Goal: Task Accomplishment & Management: Use online tool/utility

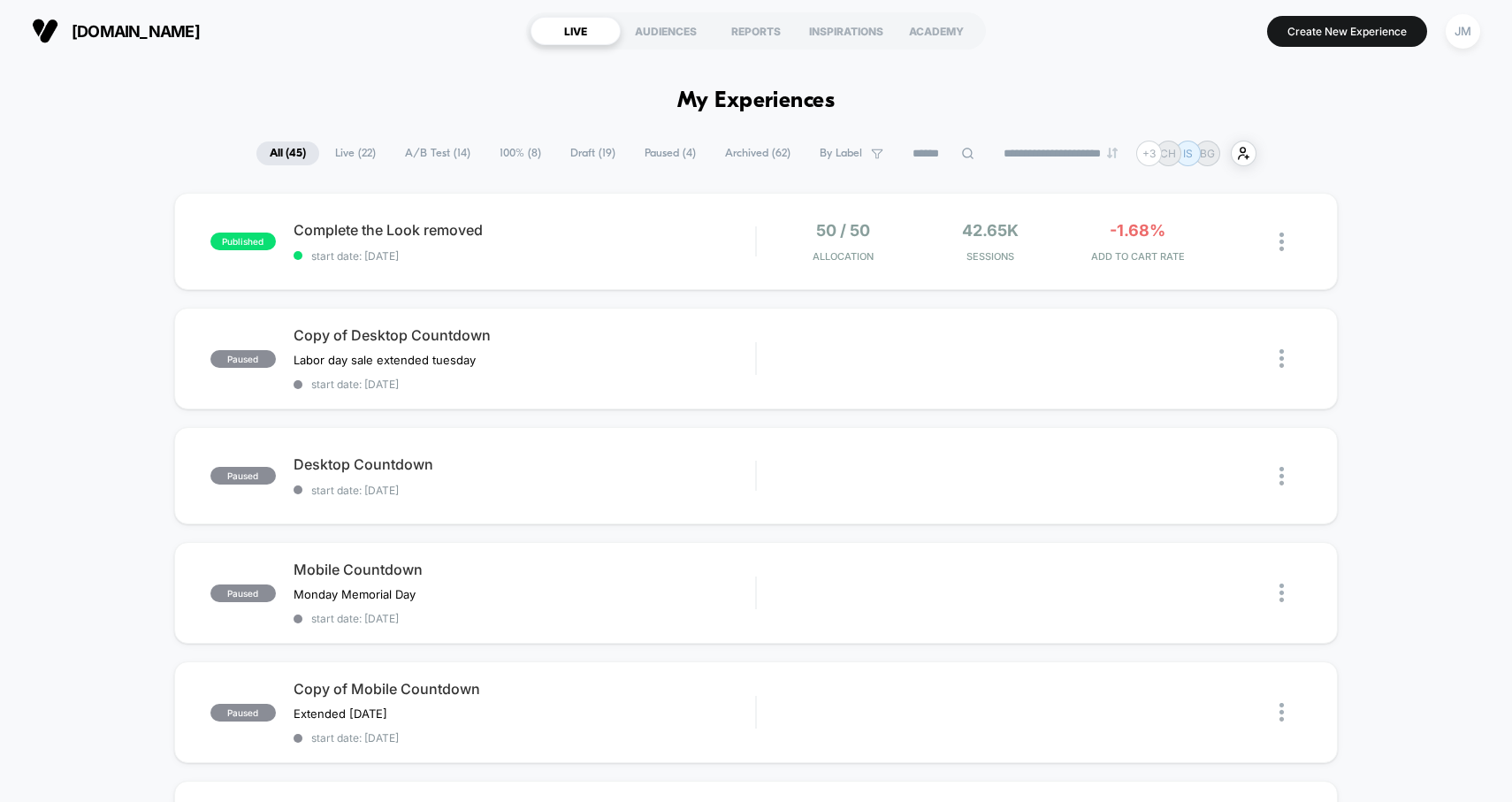
click at [343, 151] on span "Live ( 22 )" at bounding box center [355, 153] width 67 height 24
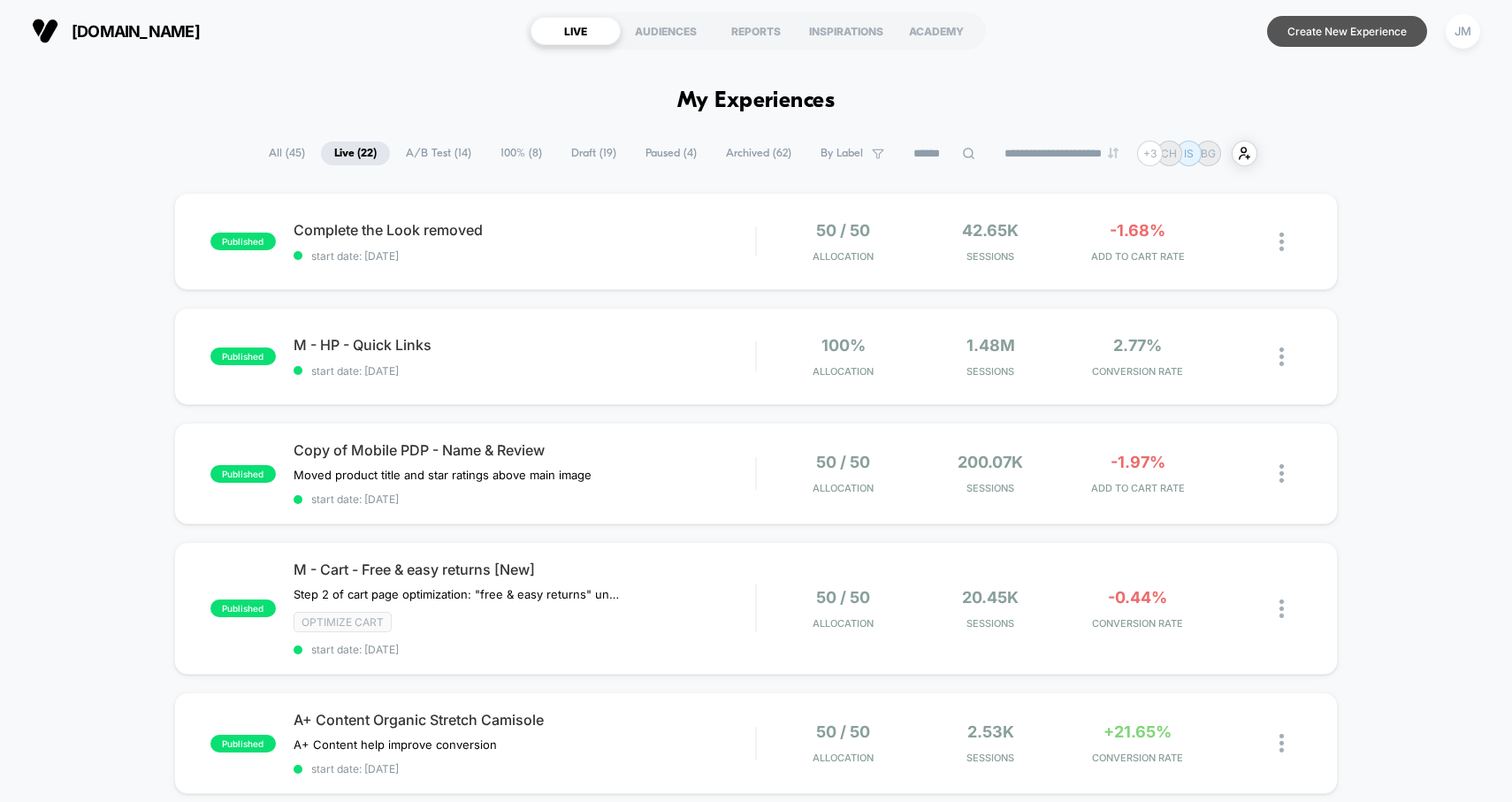
click at [1344, 31] on button "Create New Experience" at bounding box center [1346, 31] width 160 height 31
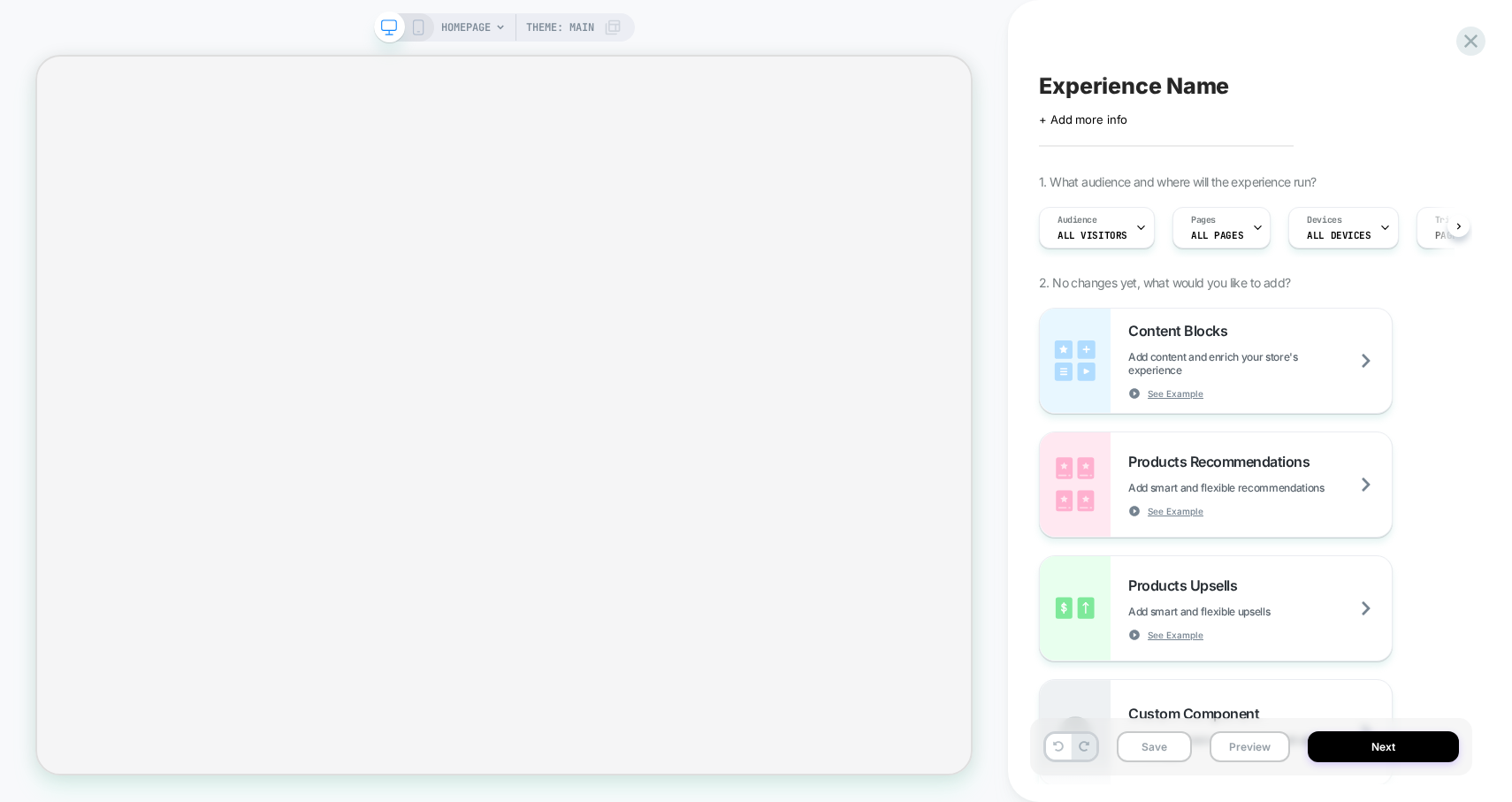
scroll to position [0, 1]
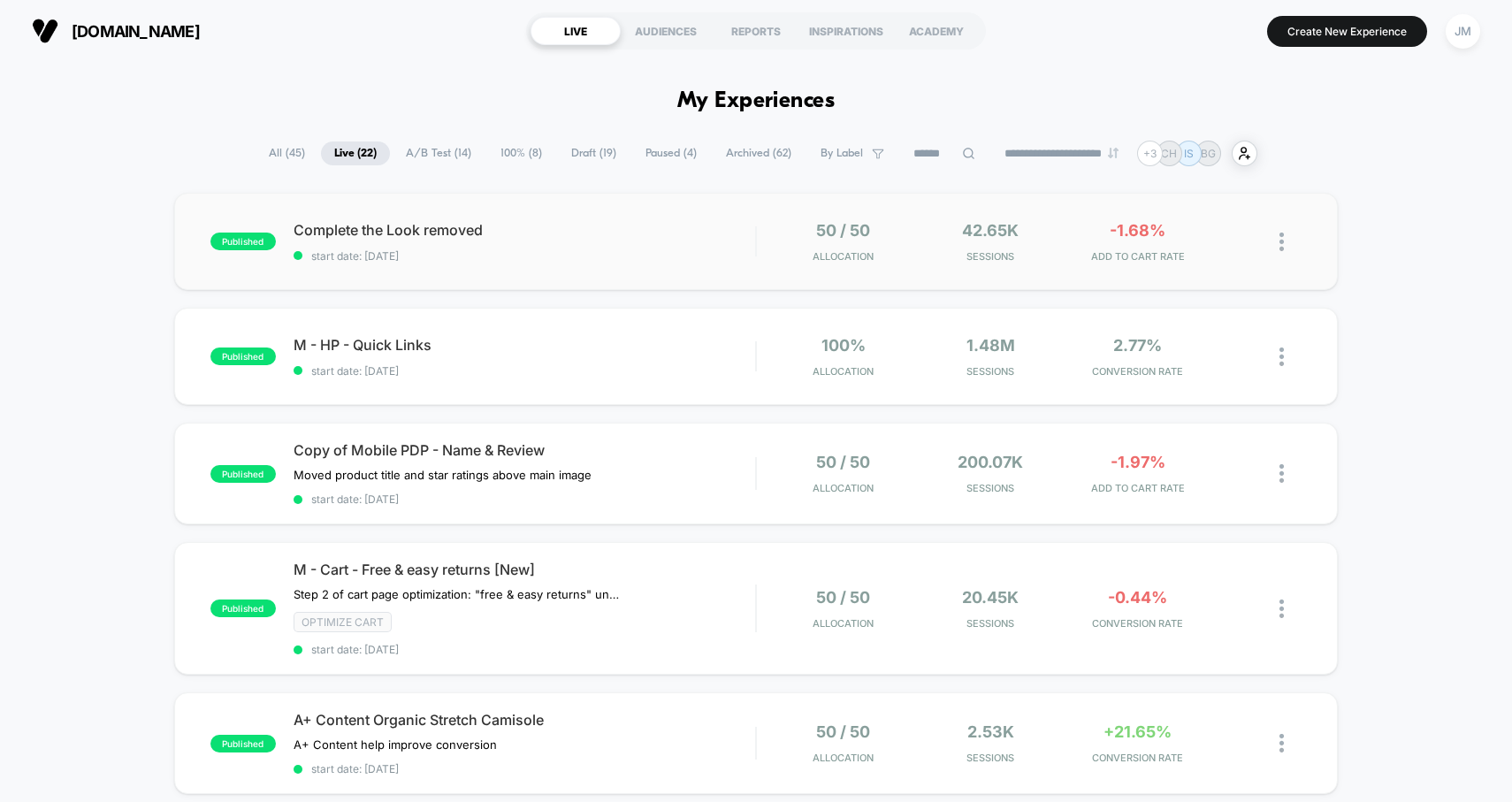
click at [626, 216] on div "published Complete the Look removed start date: [DATE] 50 / 50 Allocation 42.65…" at bounding box center [756, 241] width 1165 height 97
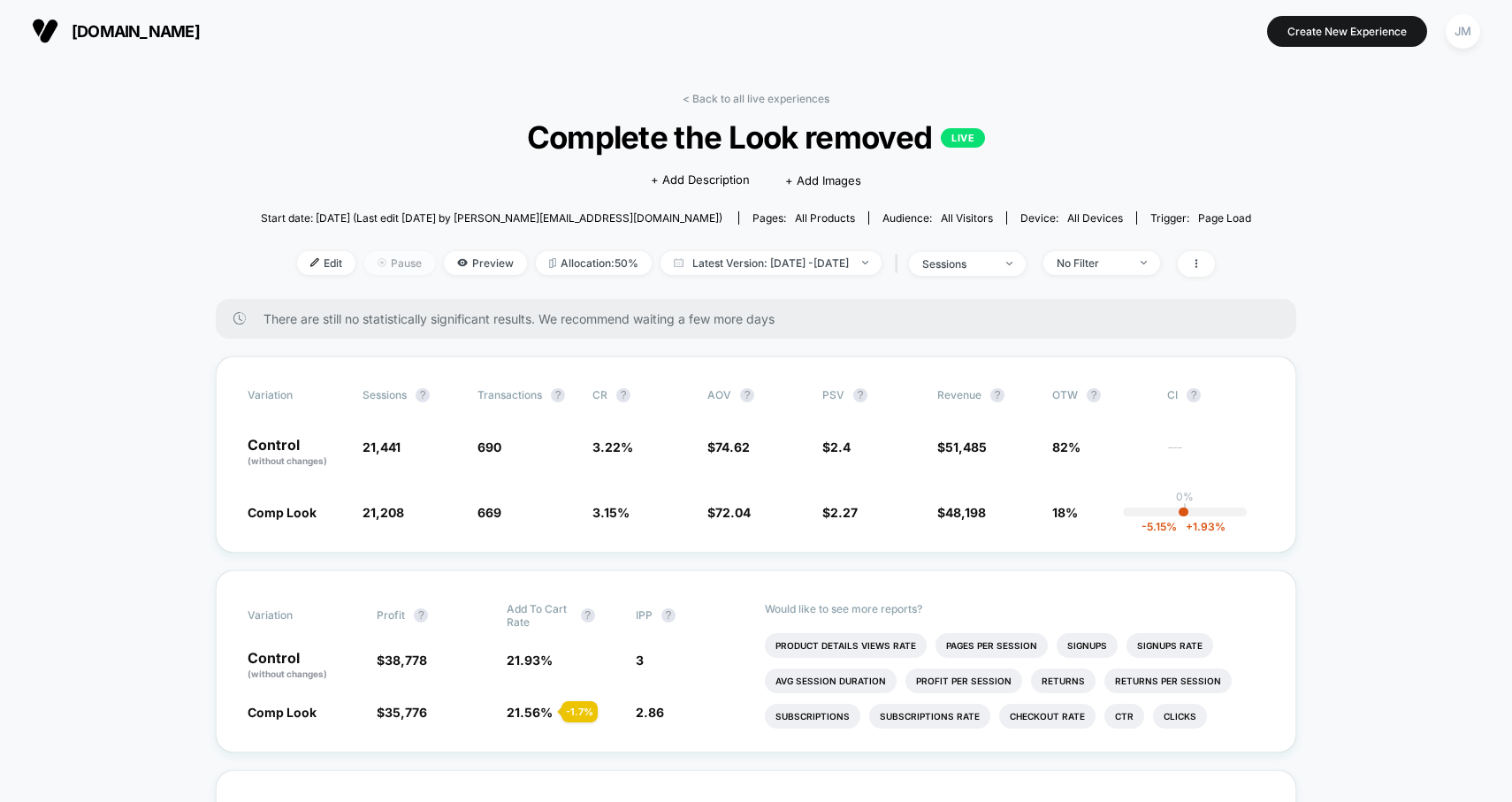
click at [376, 269] on span "Pause" at bounding box center [400, 264] width 71 height 24
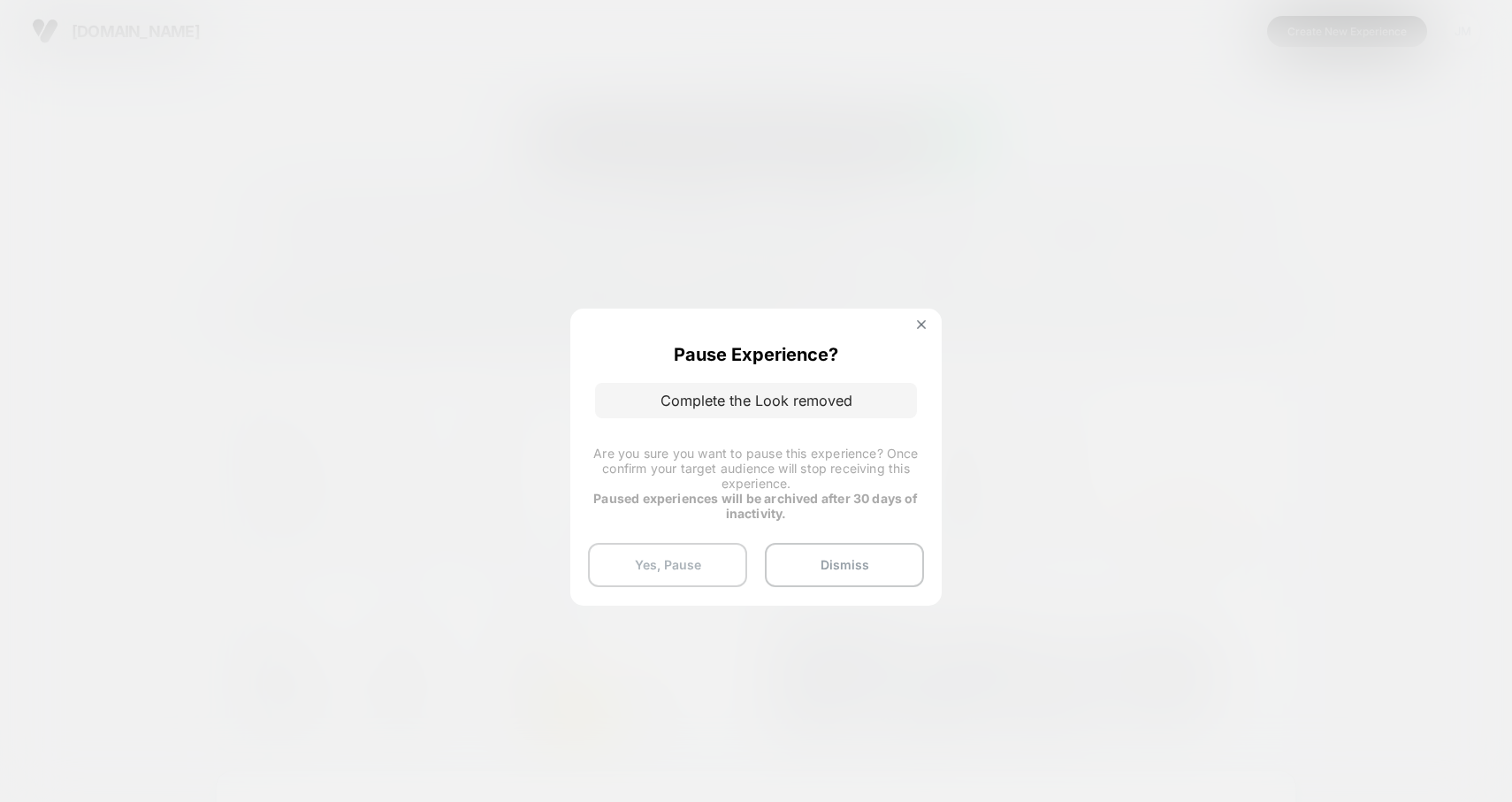
click at [676, 578] on button "Yes, Pause" at bounding box center [668, 565] width 159 height 44
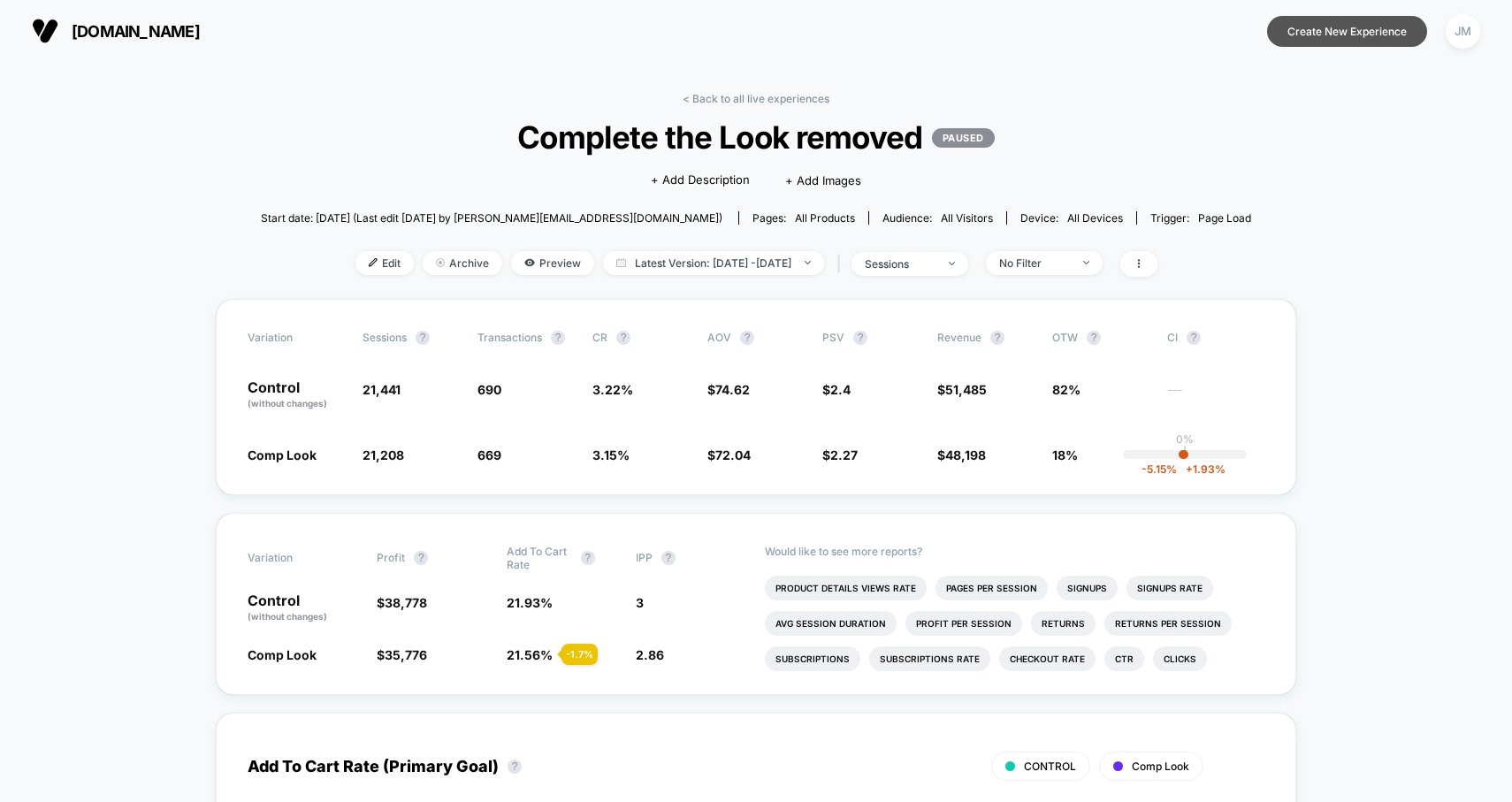
click at [1271, 30] on button "Create New Experience" at bounding box center [1346, 31] width 160 height 31
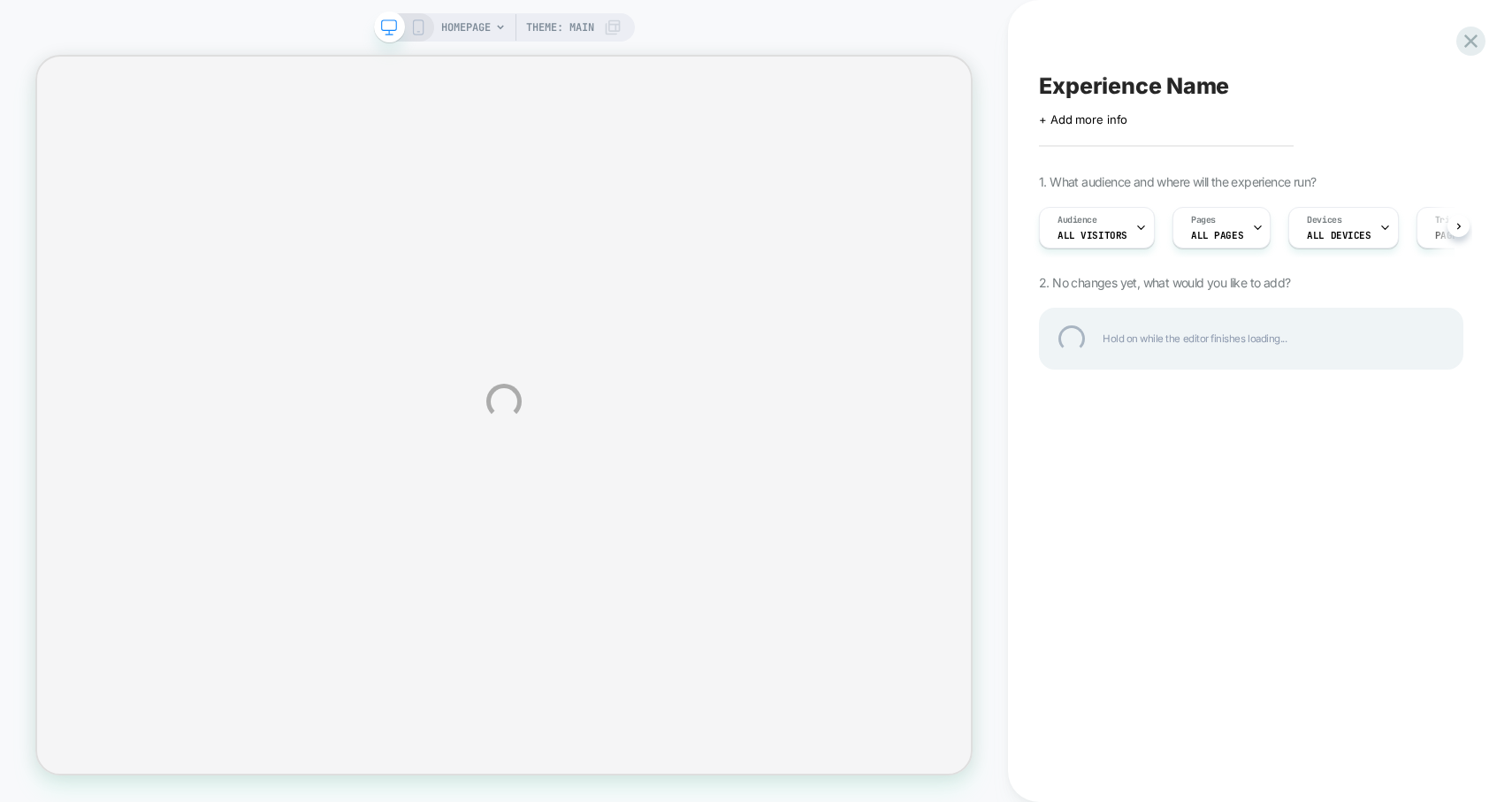
click at [1243, 239] on div "HOMEPAGE Theme: MAIN Experience Name Click to edit experience details + Add mor…" at bounding box center [756, 401] width 1512 height 802
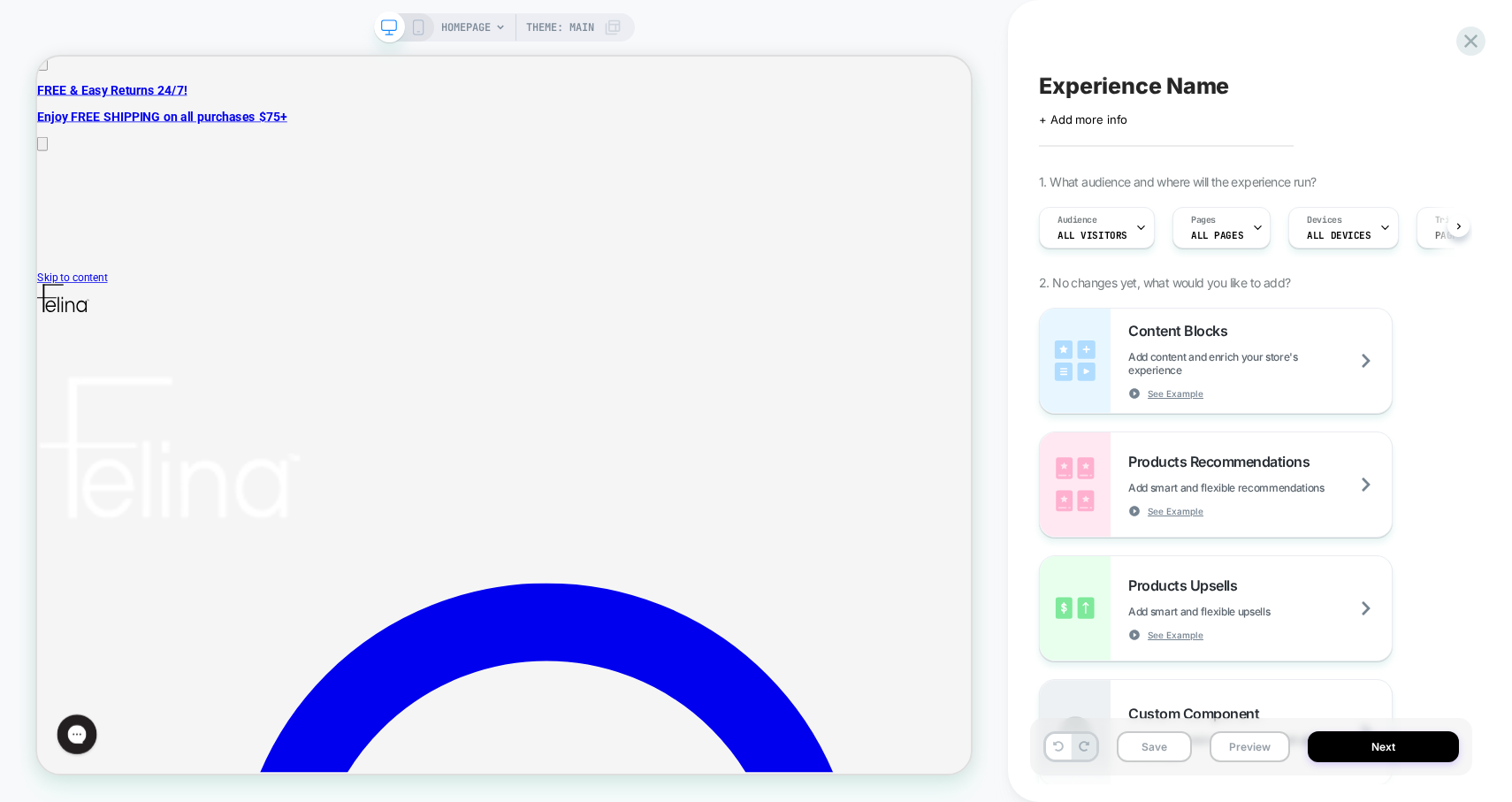
scroll to position [0, 1]
click at [1228, 236] on span "ALL PAGES" at bounding box center [1217, 235] width 52 height 12
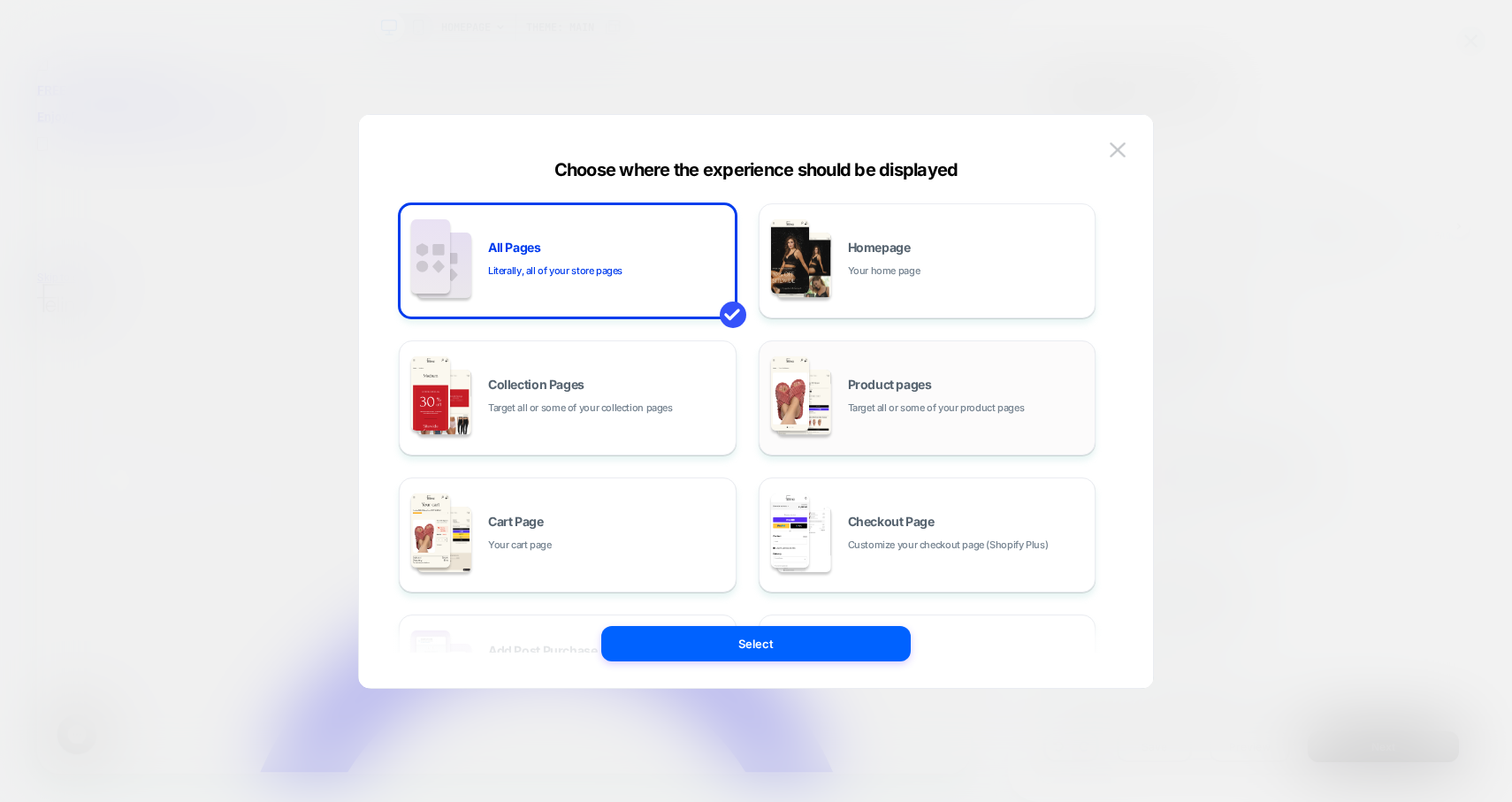
click at [865, 408] on span "Target all or some of your product pages" at bounding box center [936, 408] width 177 height 17
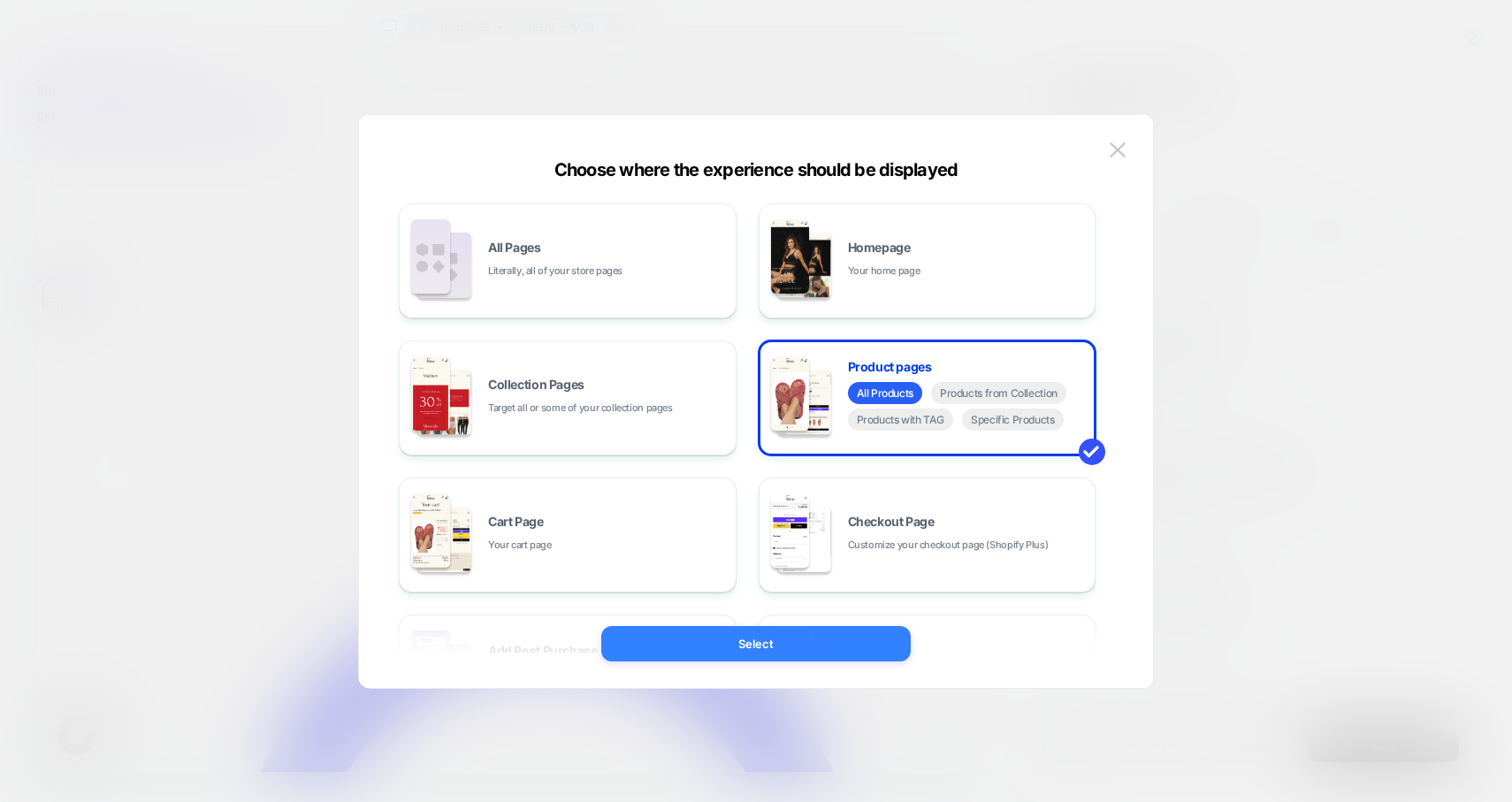
click at [790, 653] on button "Select" at bounding box center [756, 644] width 310 height 36
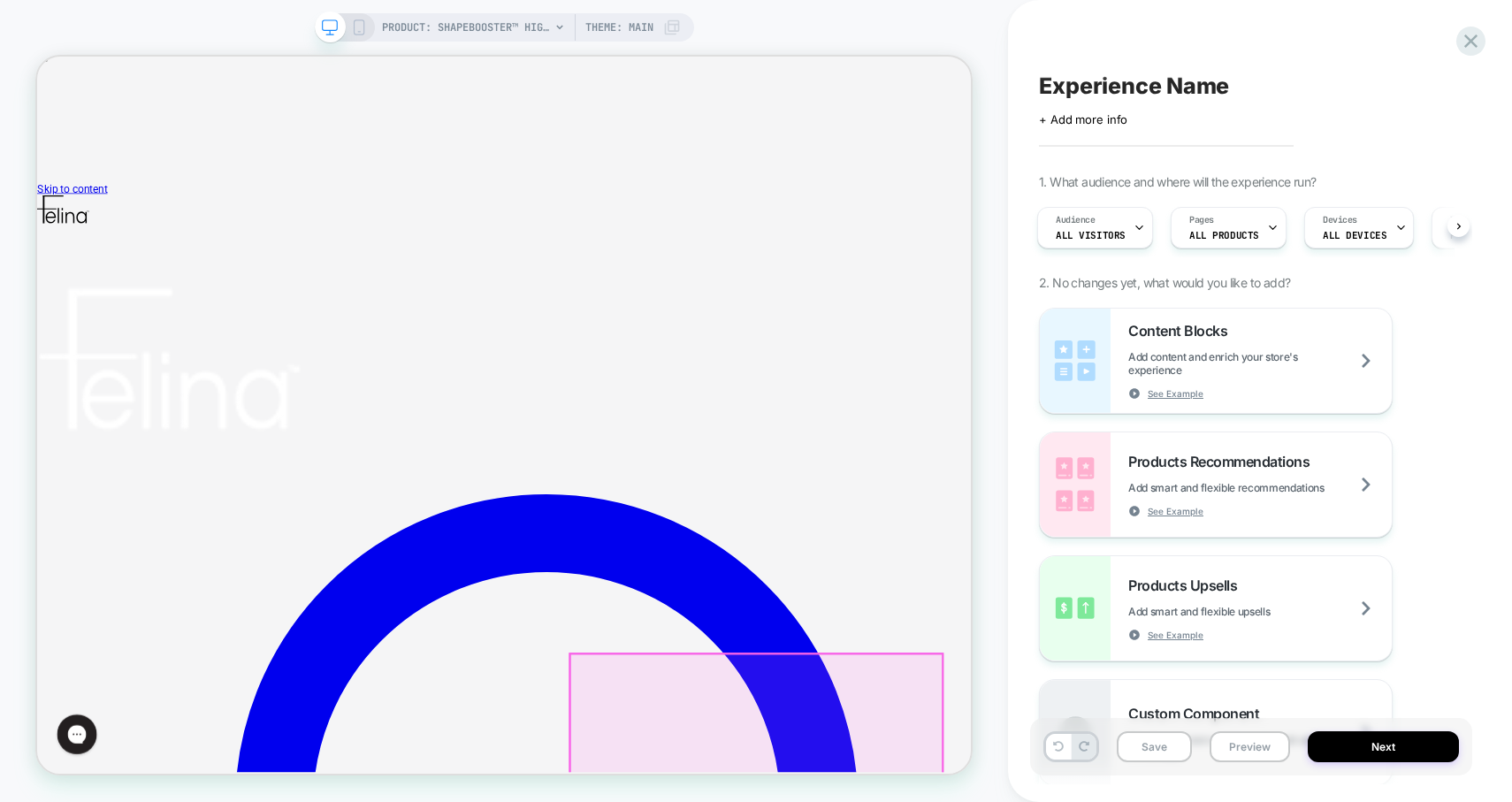
scroll to position [0, 0]
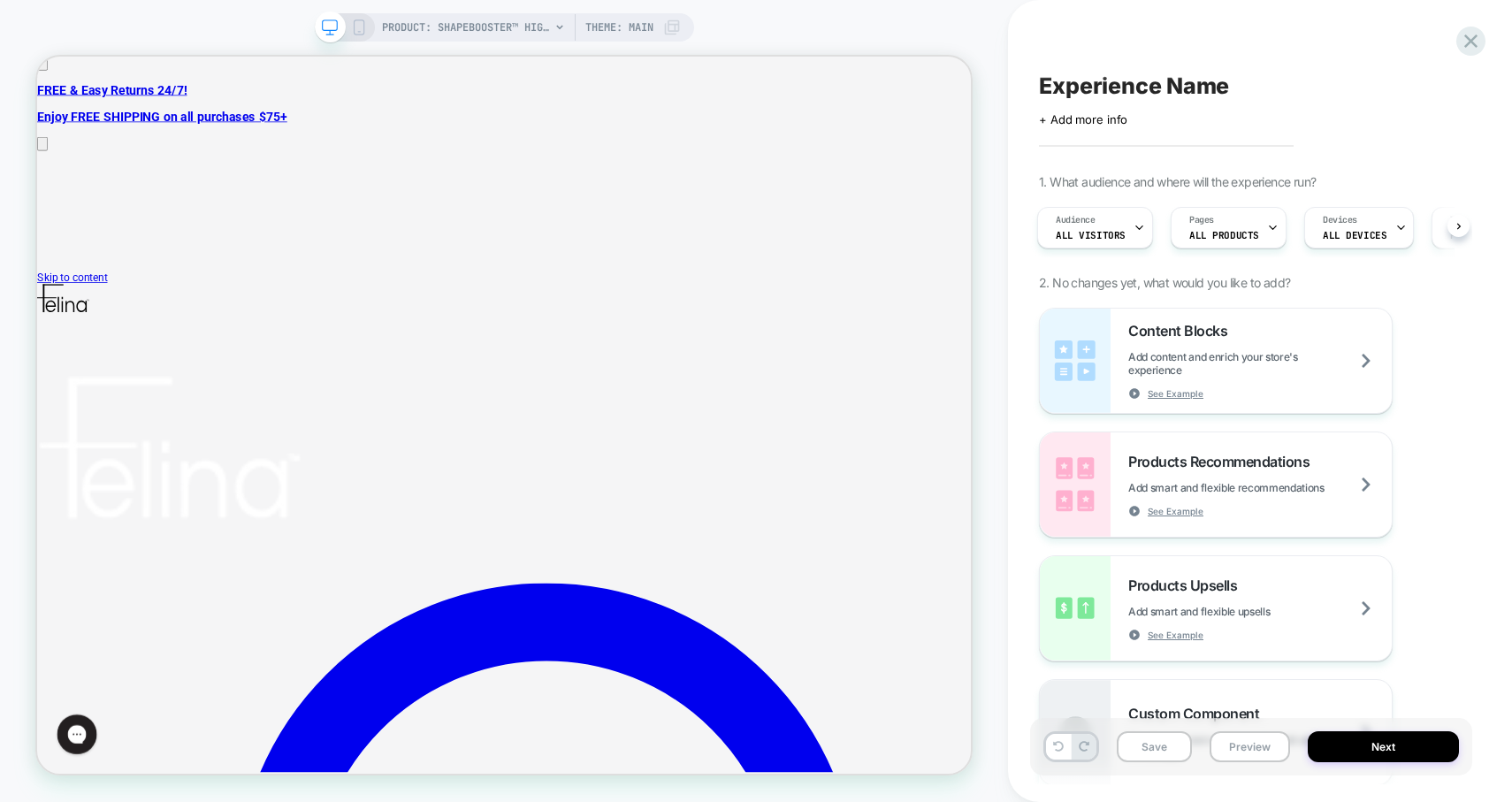
click at [354, 25] on icon at bounding box center [358, 27] width 16 height 16
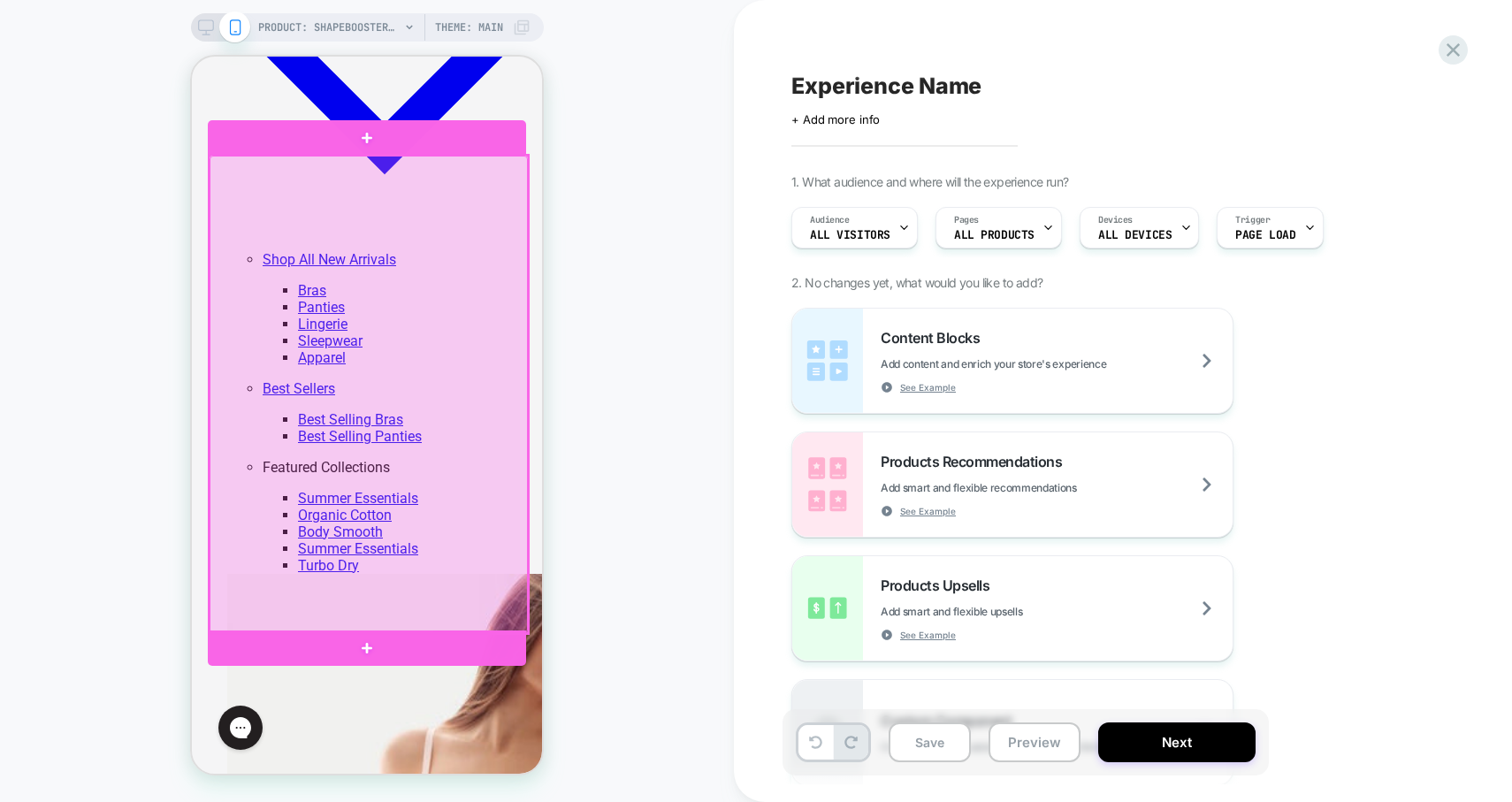
scroll to position [1595, 0]
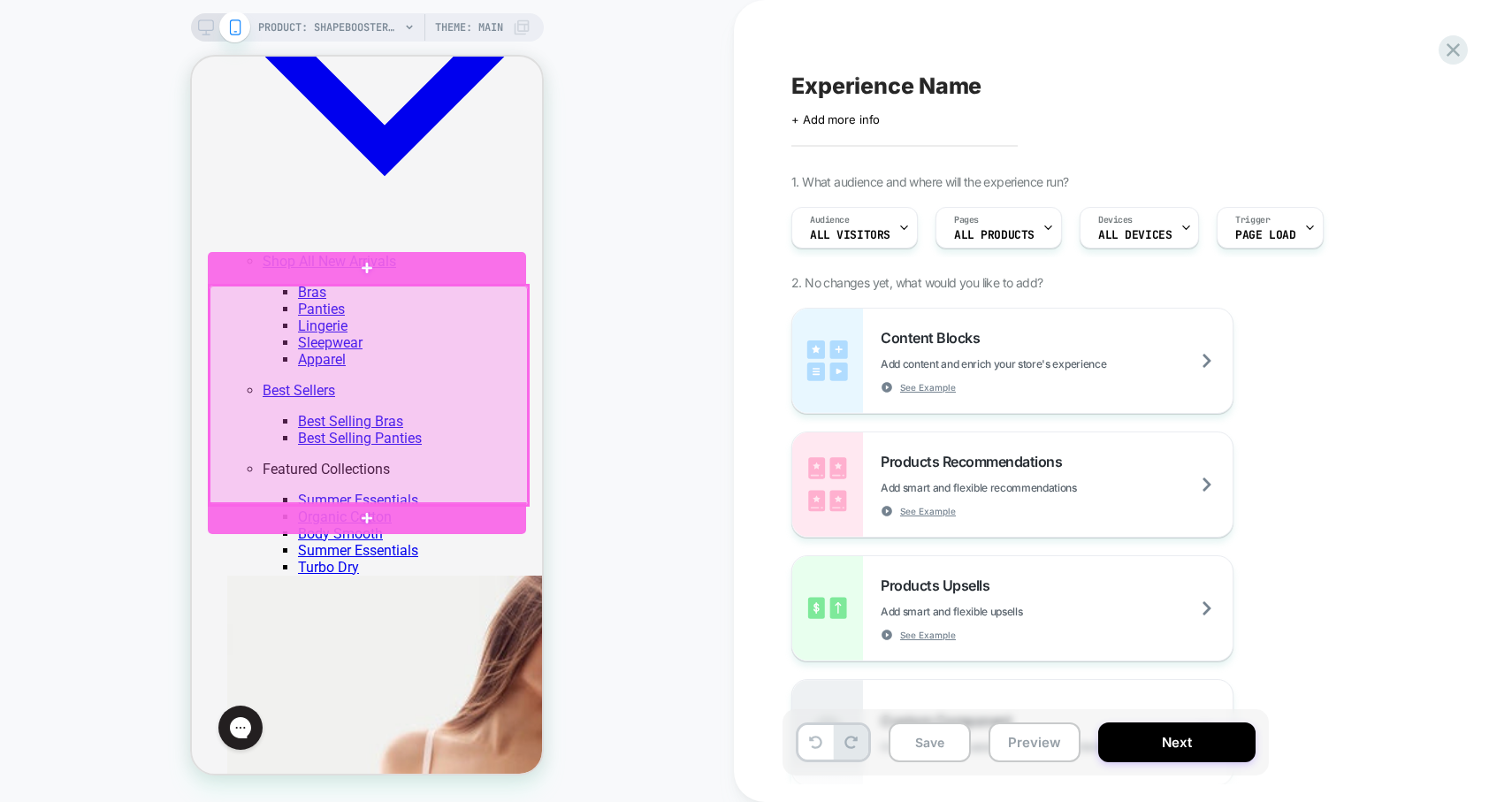
click at [481, 365] on div at bounding box center [368, 394] width 318 height 220
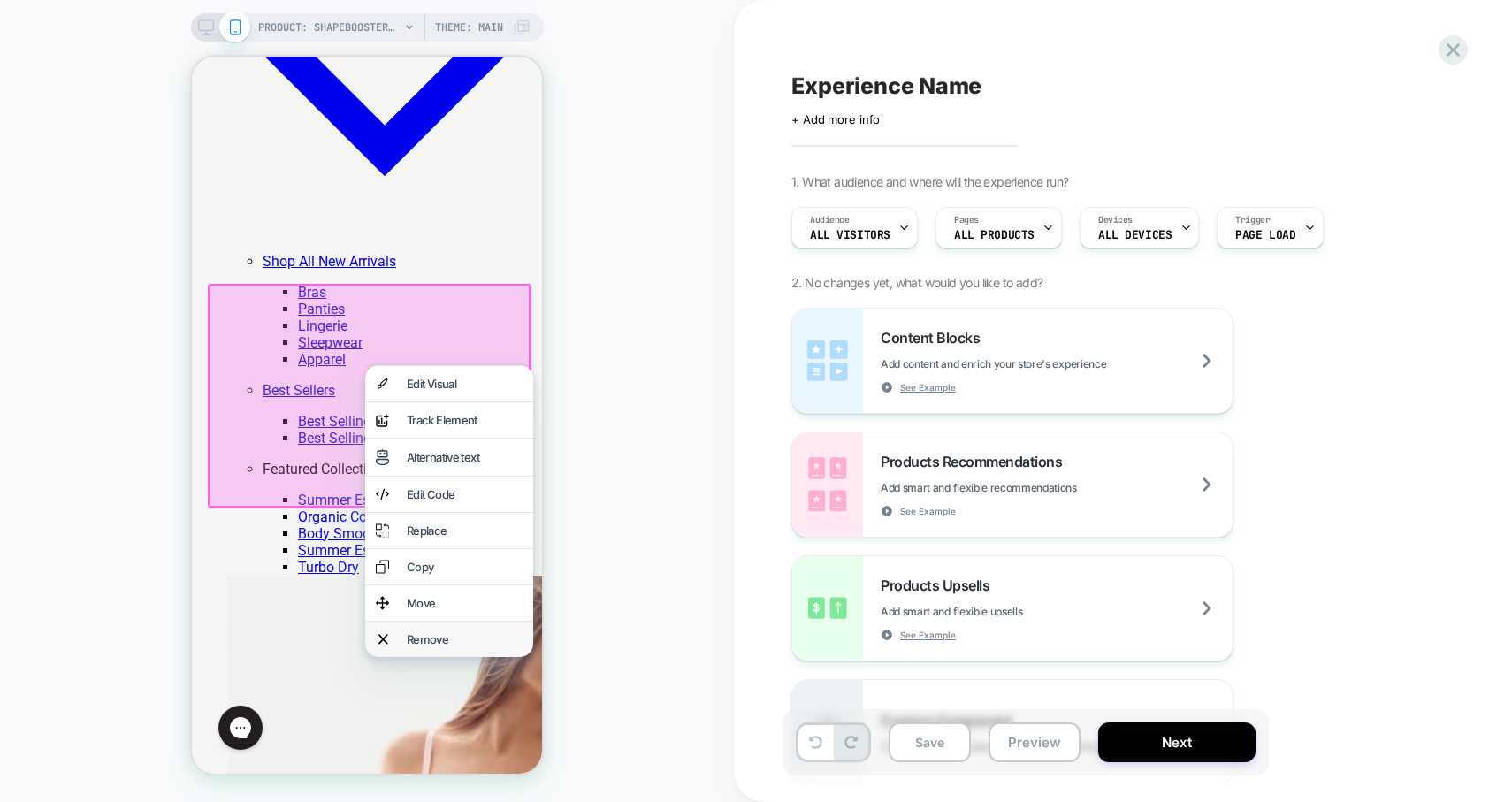
click at [481, 622] on div "Remove" at bounding box center [450, 639] width 168 height 36
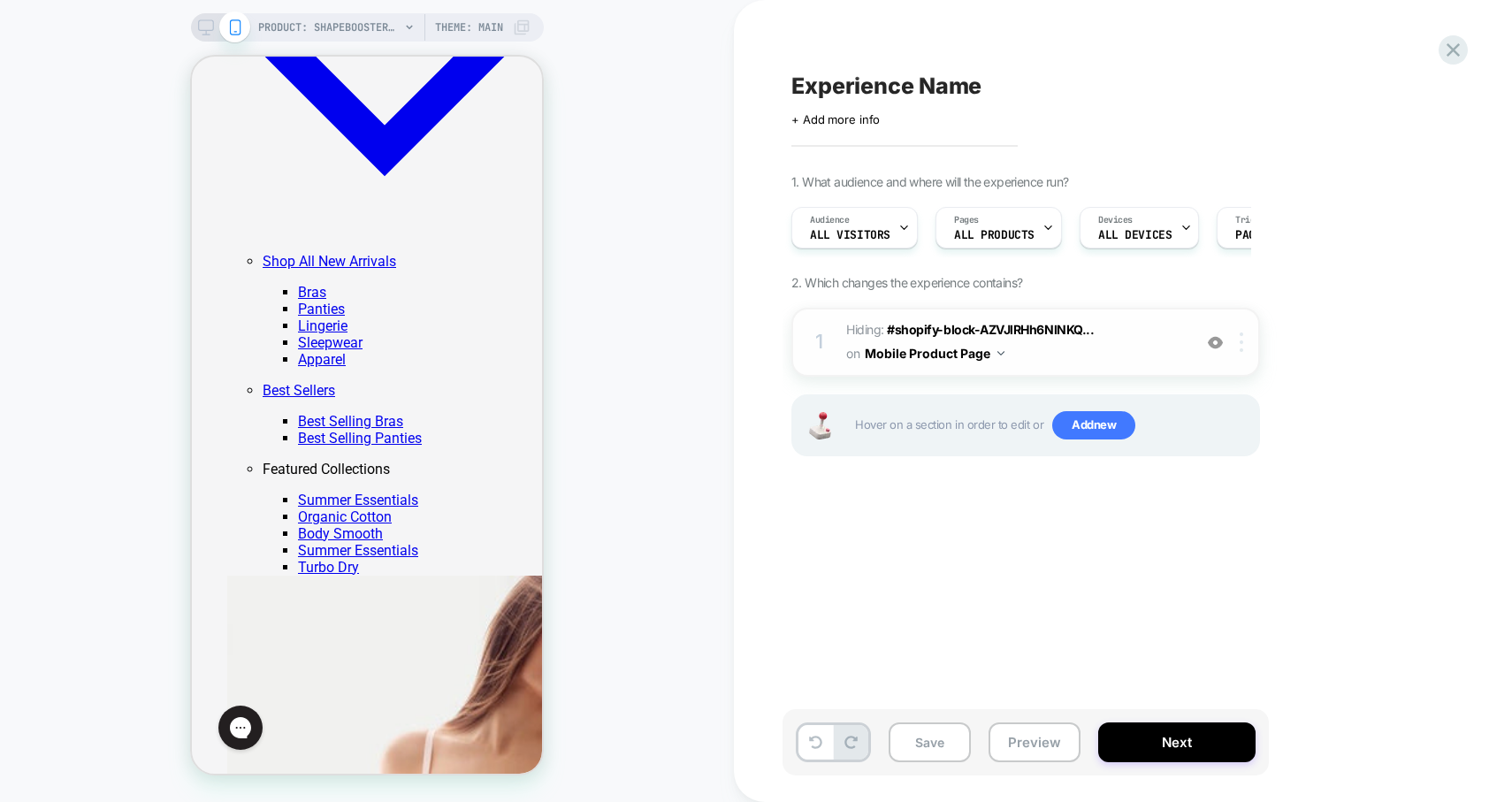
click at [1240, 341] on img at bounding box center [1242, 342] width 4 height 20
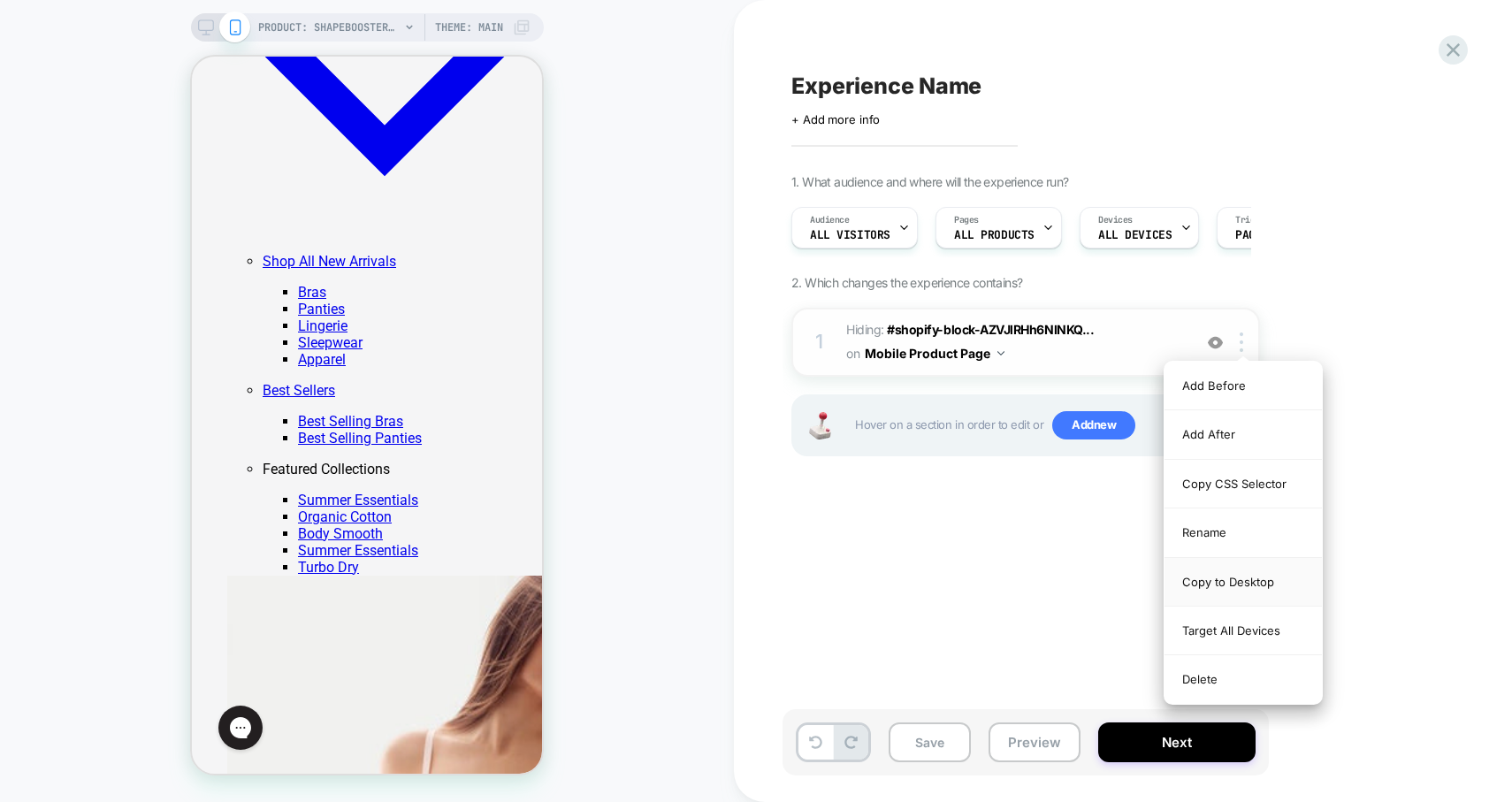
click at [1247, 580] on div "Copy to Desktop" at bounding box center [1244, 582] width 157 height 49
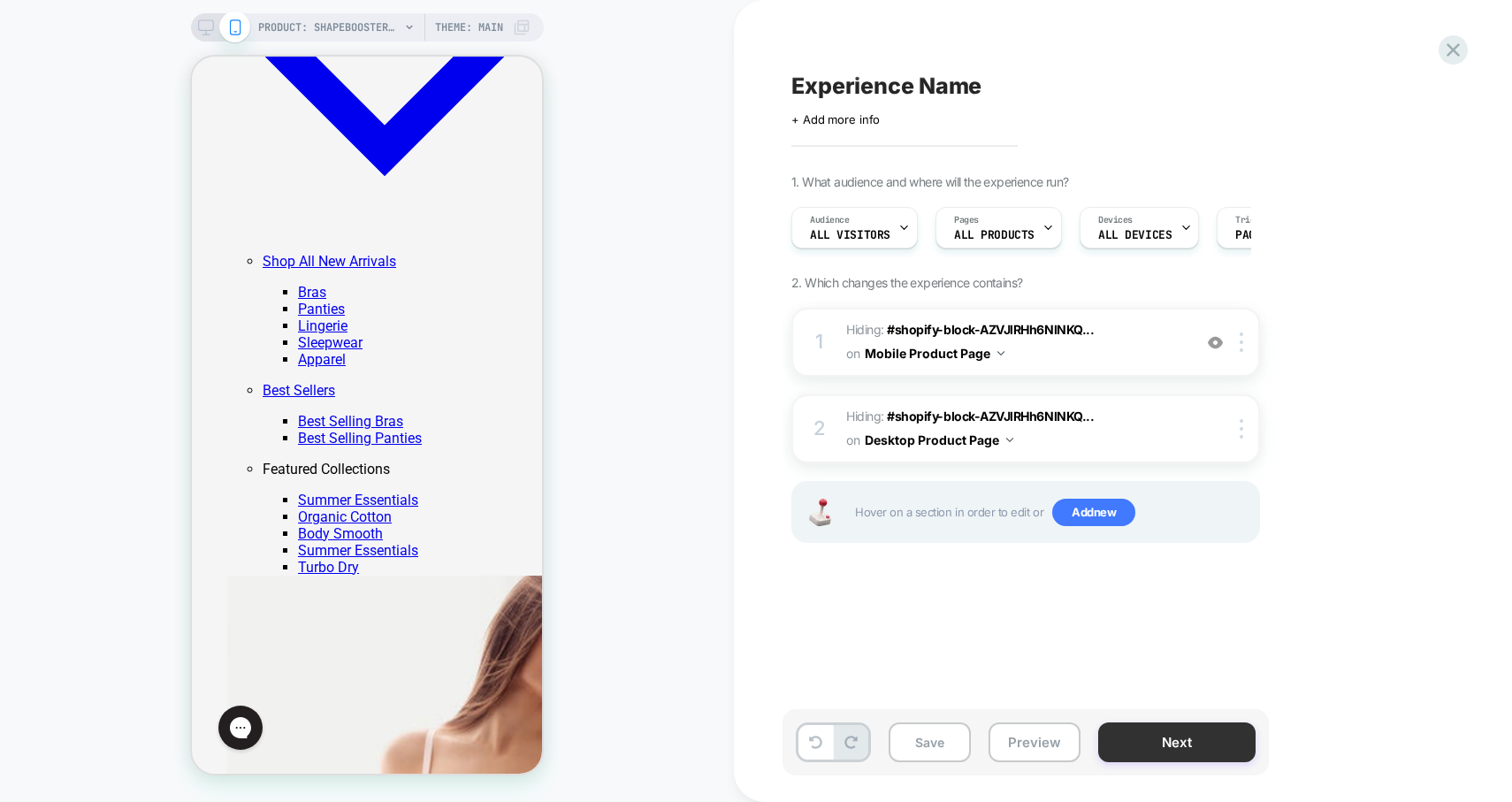
click at [1141, 727] on button "Next" at bounding box center [1177, 742] width 157 height 40
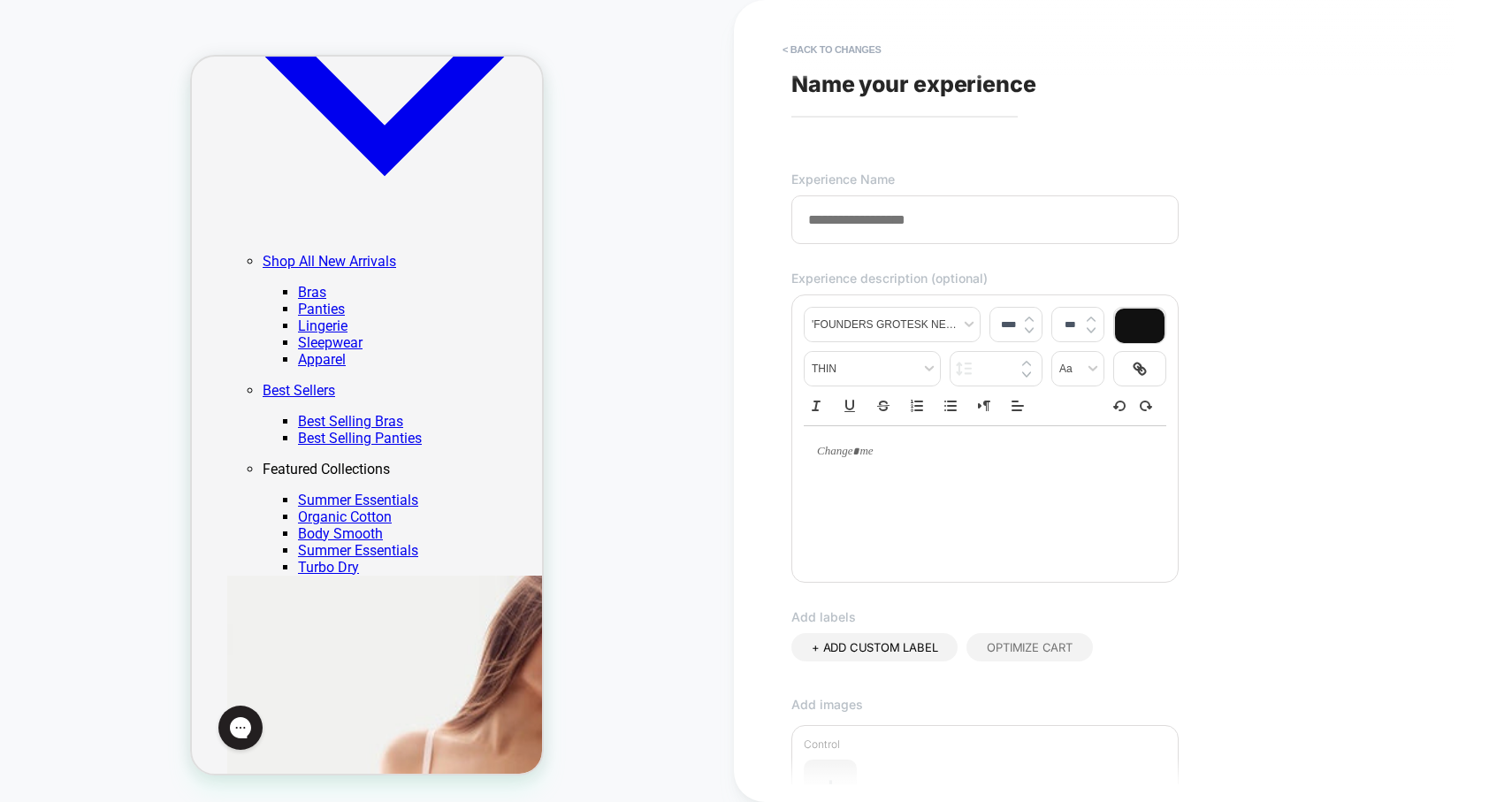
click at [984, 227] on input at bounding box center [985, 220] width 387 height 49
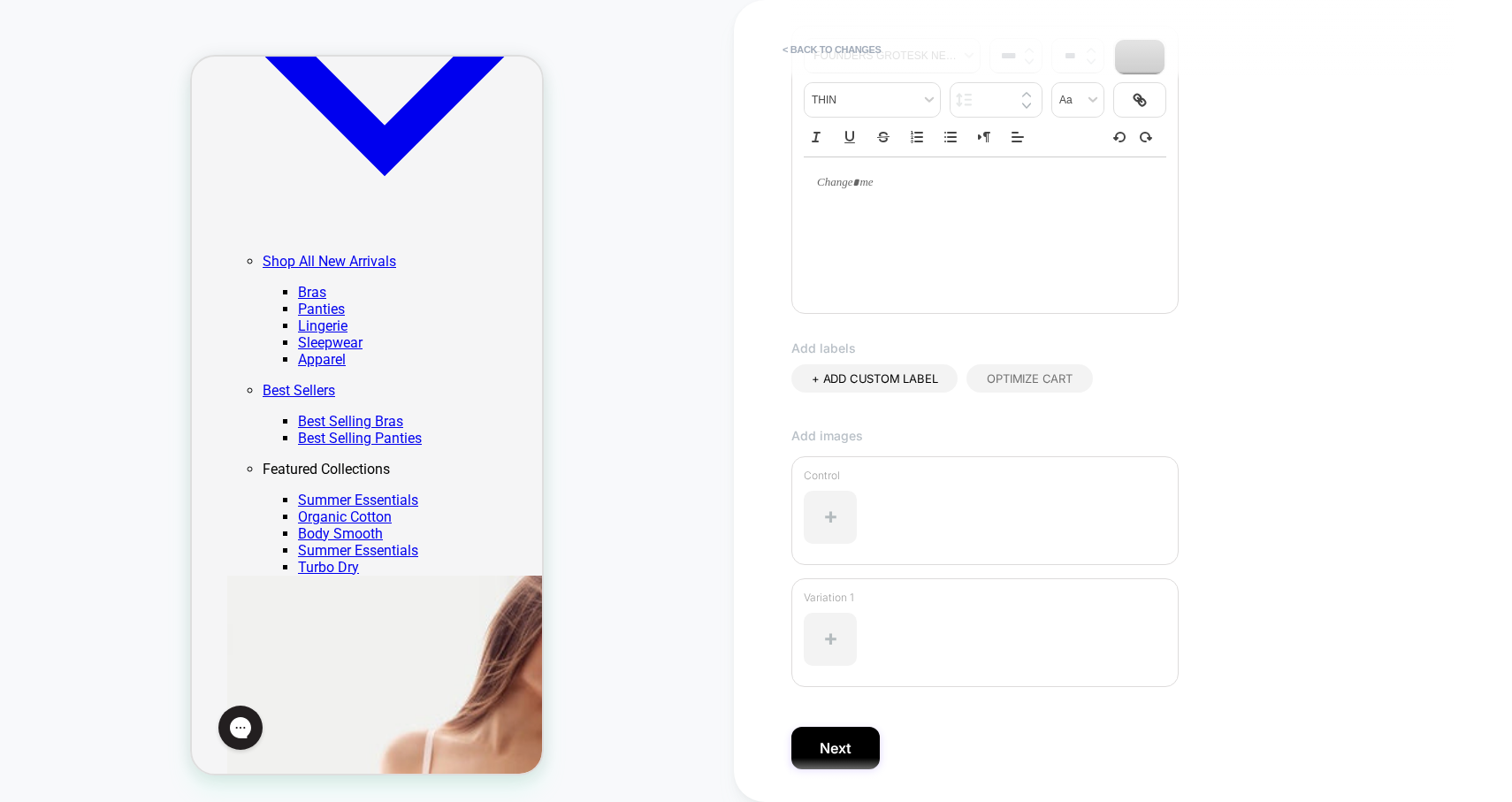
scroll to position [327, 0]
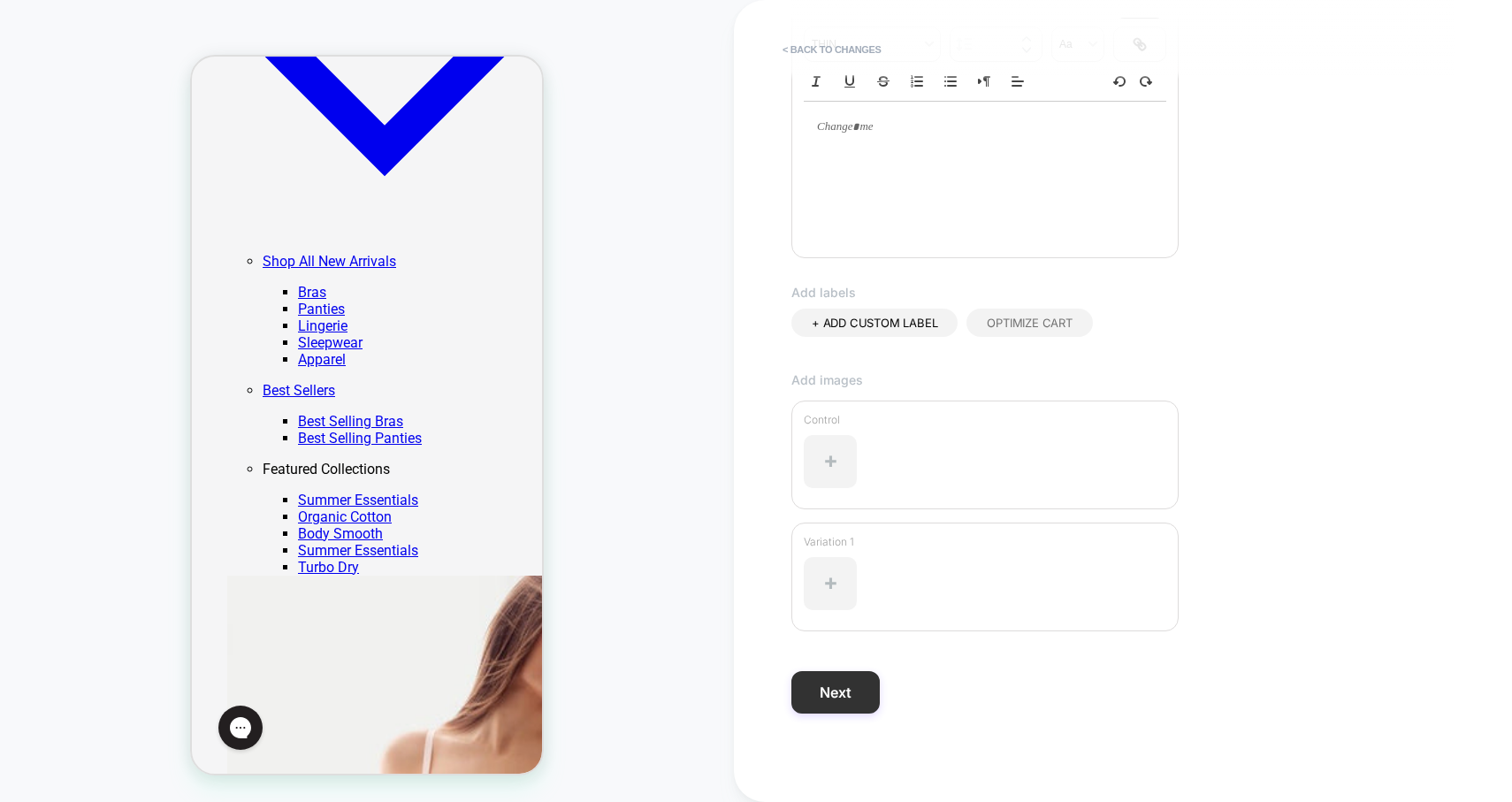
type input "**********"
click at [845, 694] on button "Next" at bounding box center [835, 692] width 89 height 42
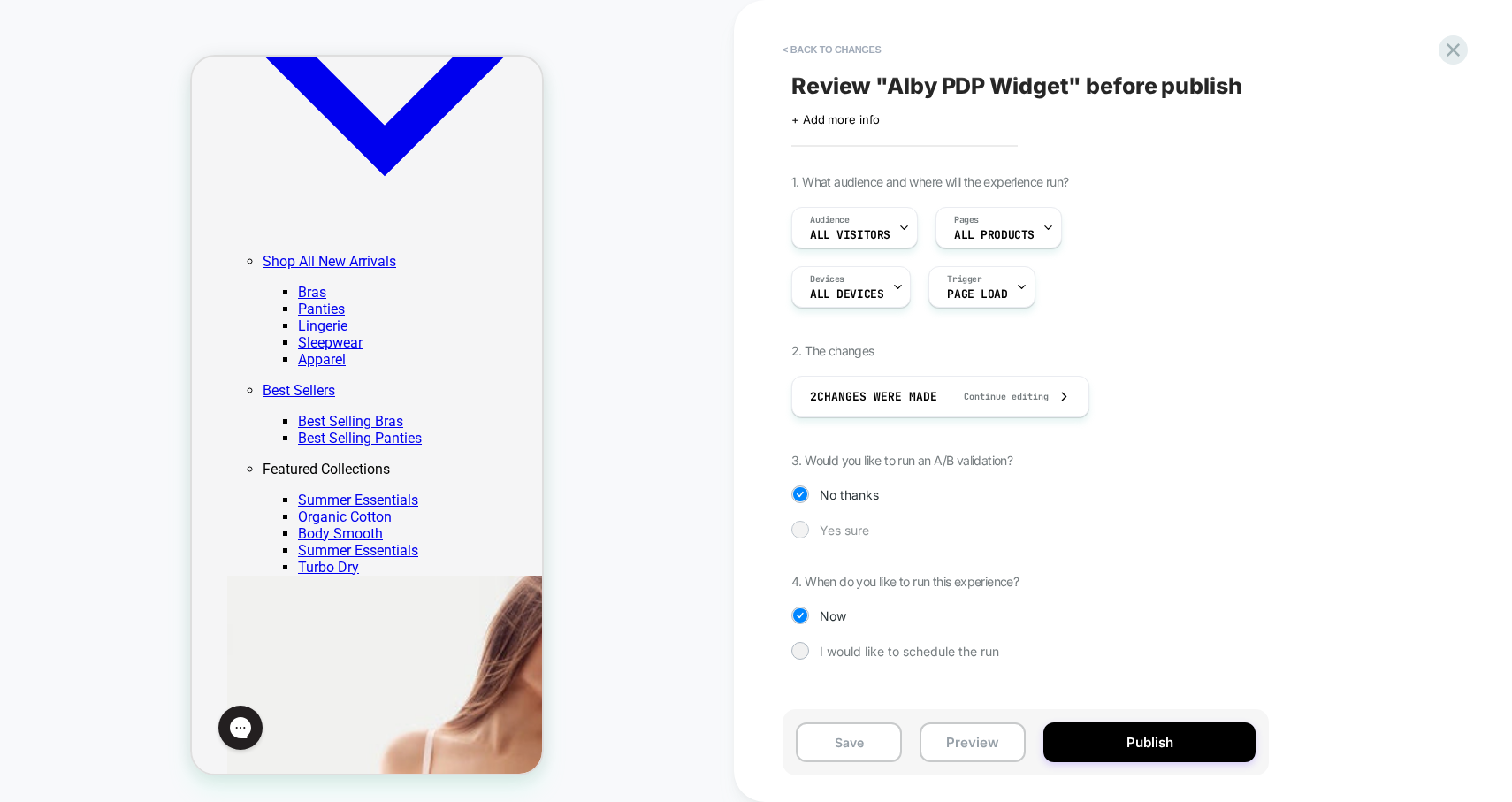
click at [823, 527] on span "Yes sure" at bounding box center [844, 530] width 50 height 15
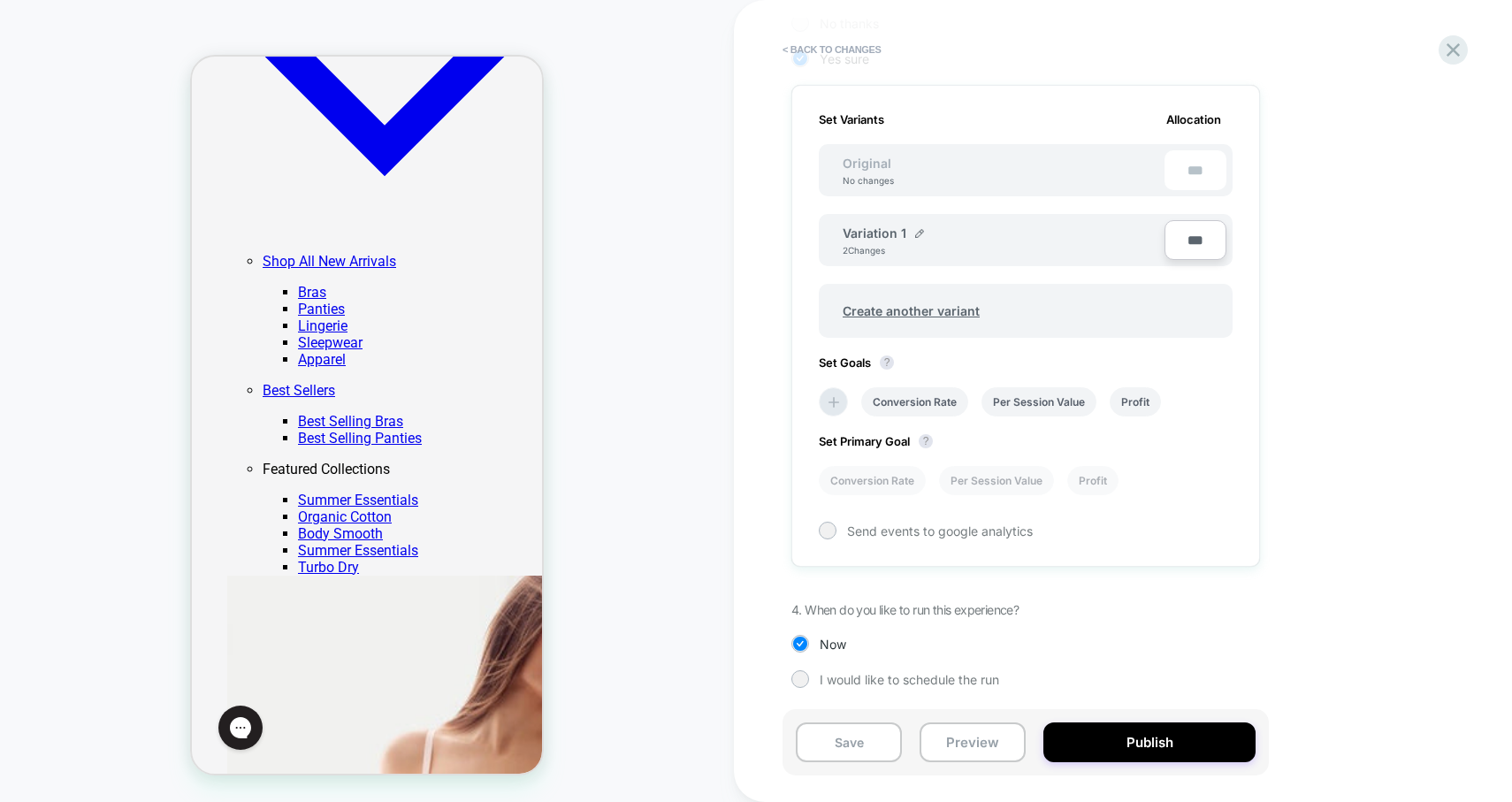
scroll to position [472, 0]
click at [921, 235] on img at bounding box center [919, 232] width 8 height 8
click at [930, 237] on input "**********" at bounding box center [906, 240] width 128 height 35
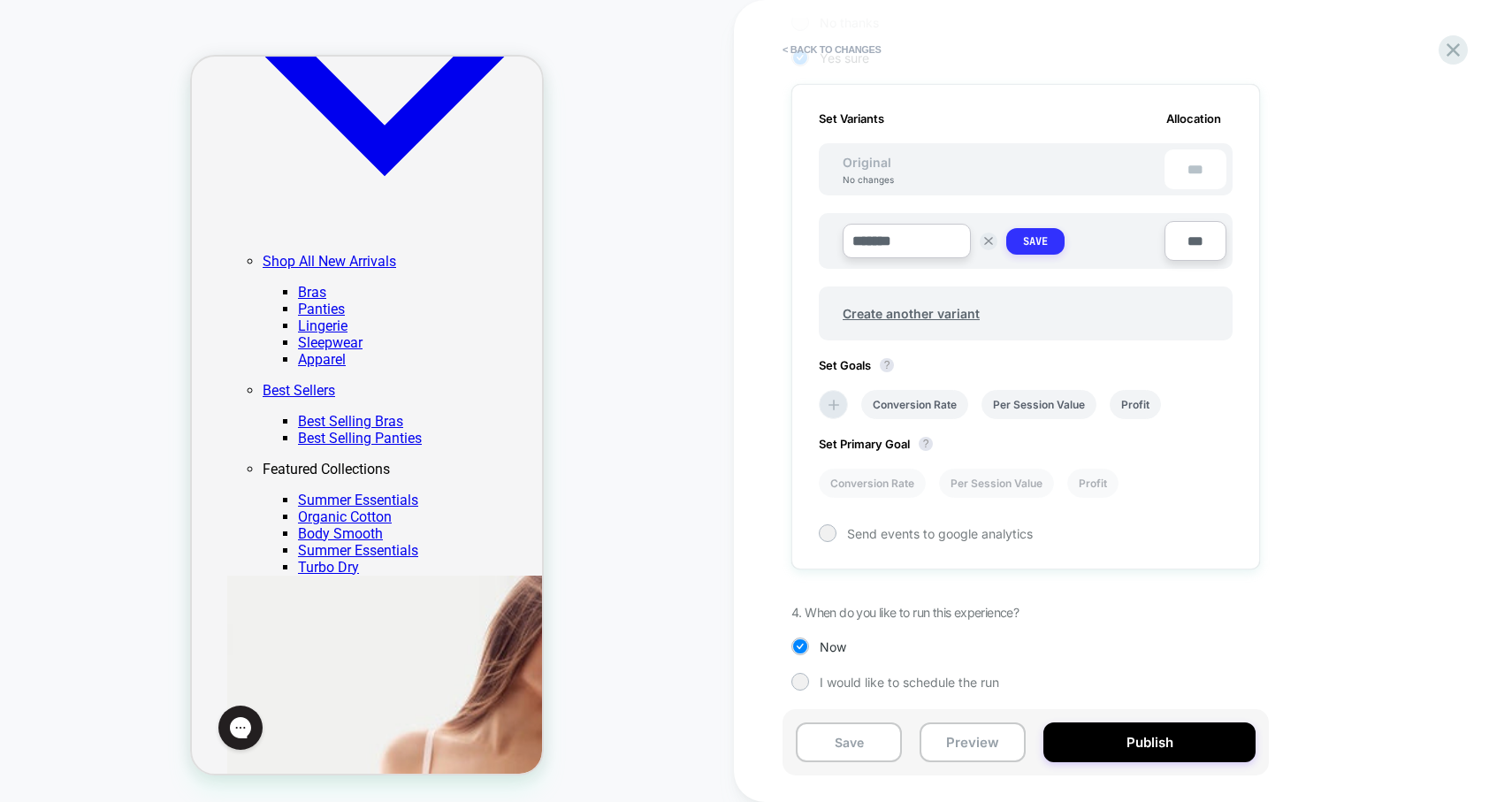
type input "*******"
click at [1050, 238] on button "Save" at bounding box center [1035, 241] width 58 height 26
click at [870, 476] on li "Conversion Rate" at bounding box center [872, 479] width 107 height 29
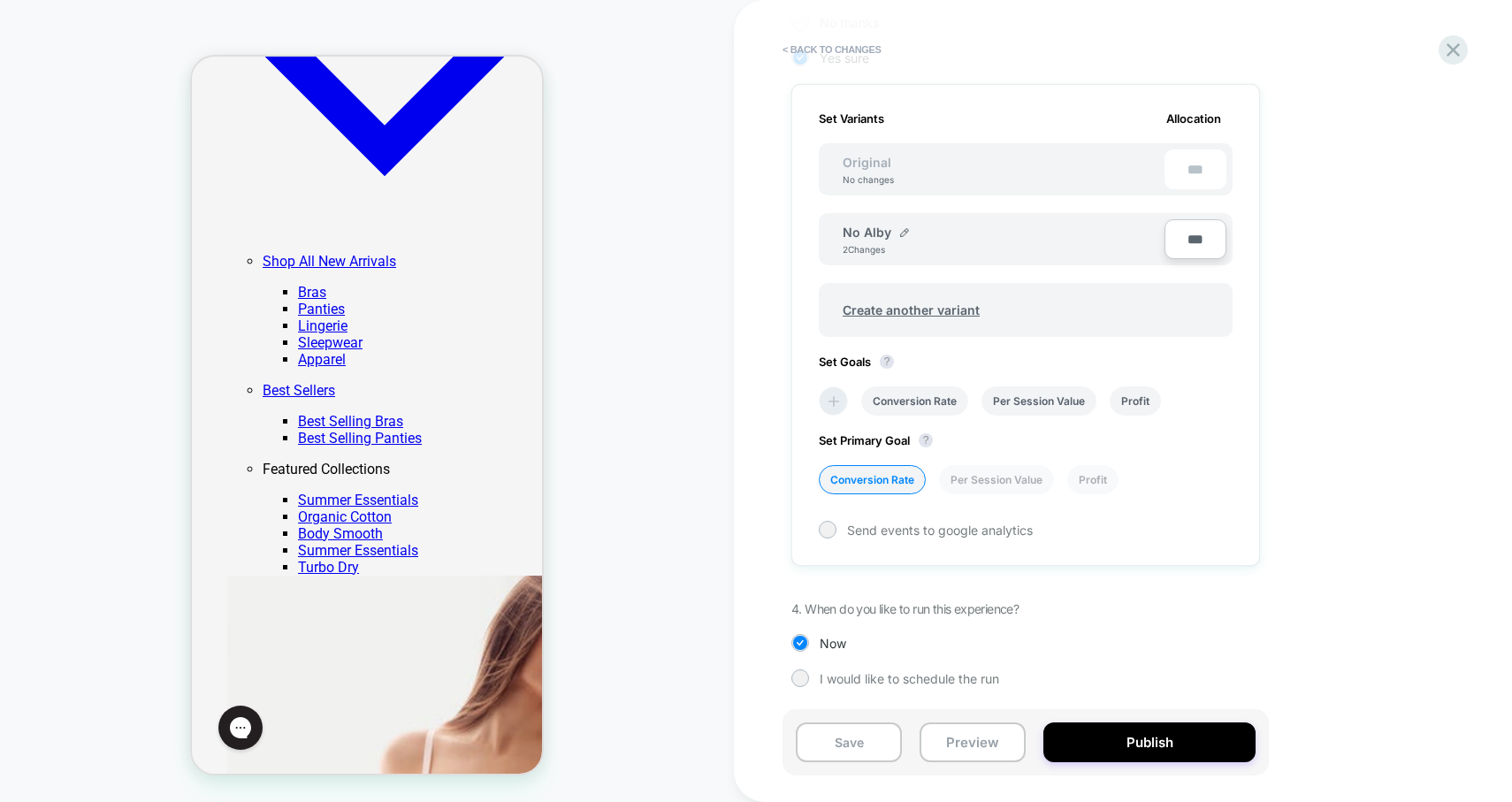
click at [826, 405] on icon at bounding box center [833, 401] width 18 height 18
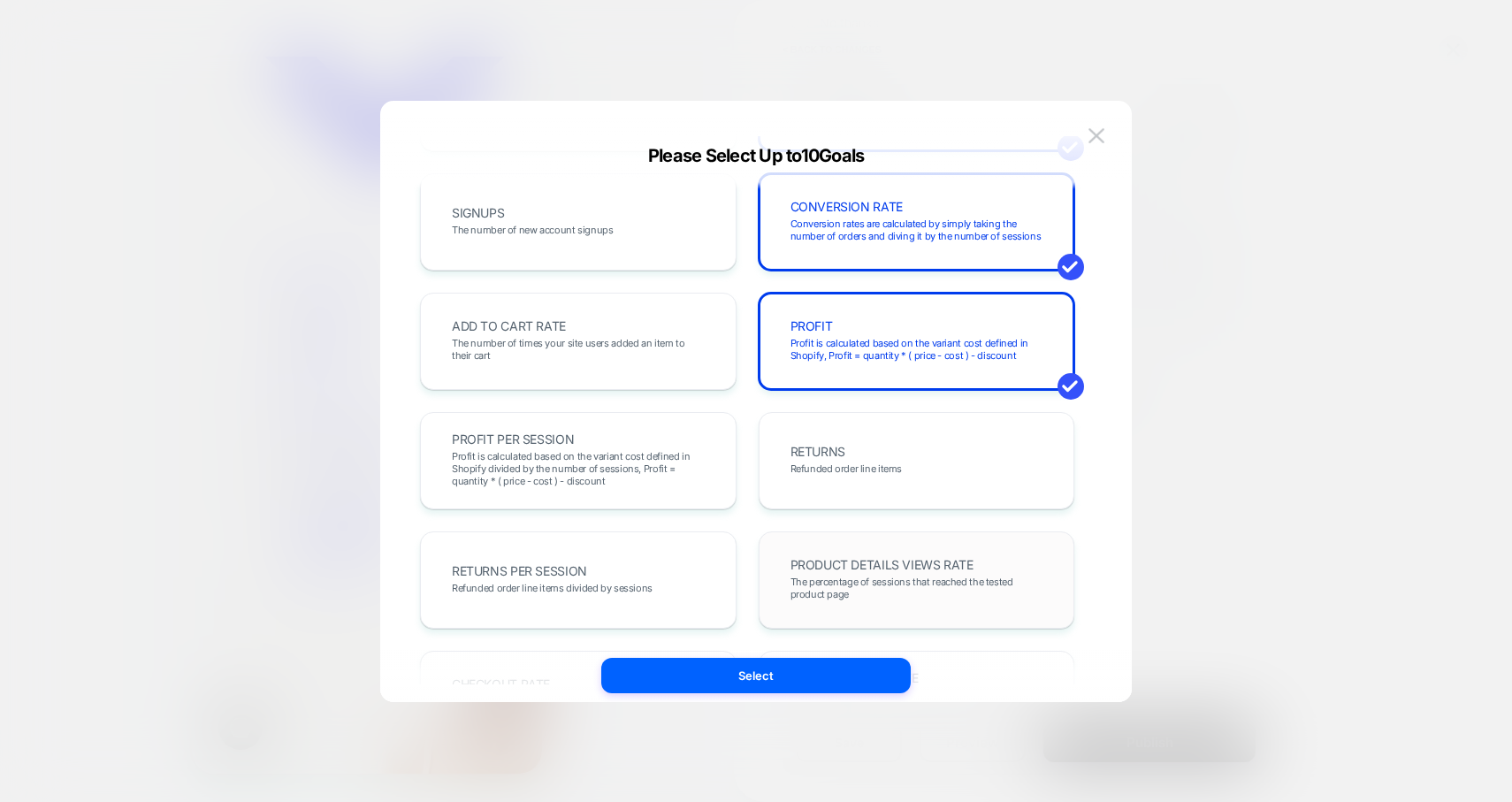
scroll to position [252, 0]
click at [642, 334] on div "ADD TO CART RATE The number of times your site users added an item to their cart" at bounding box center [578, 344] width 280 height 60
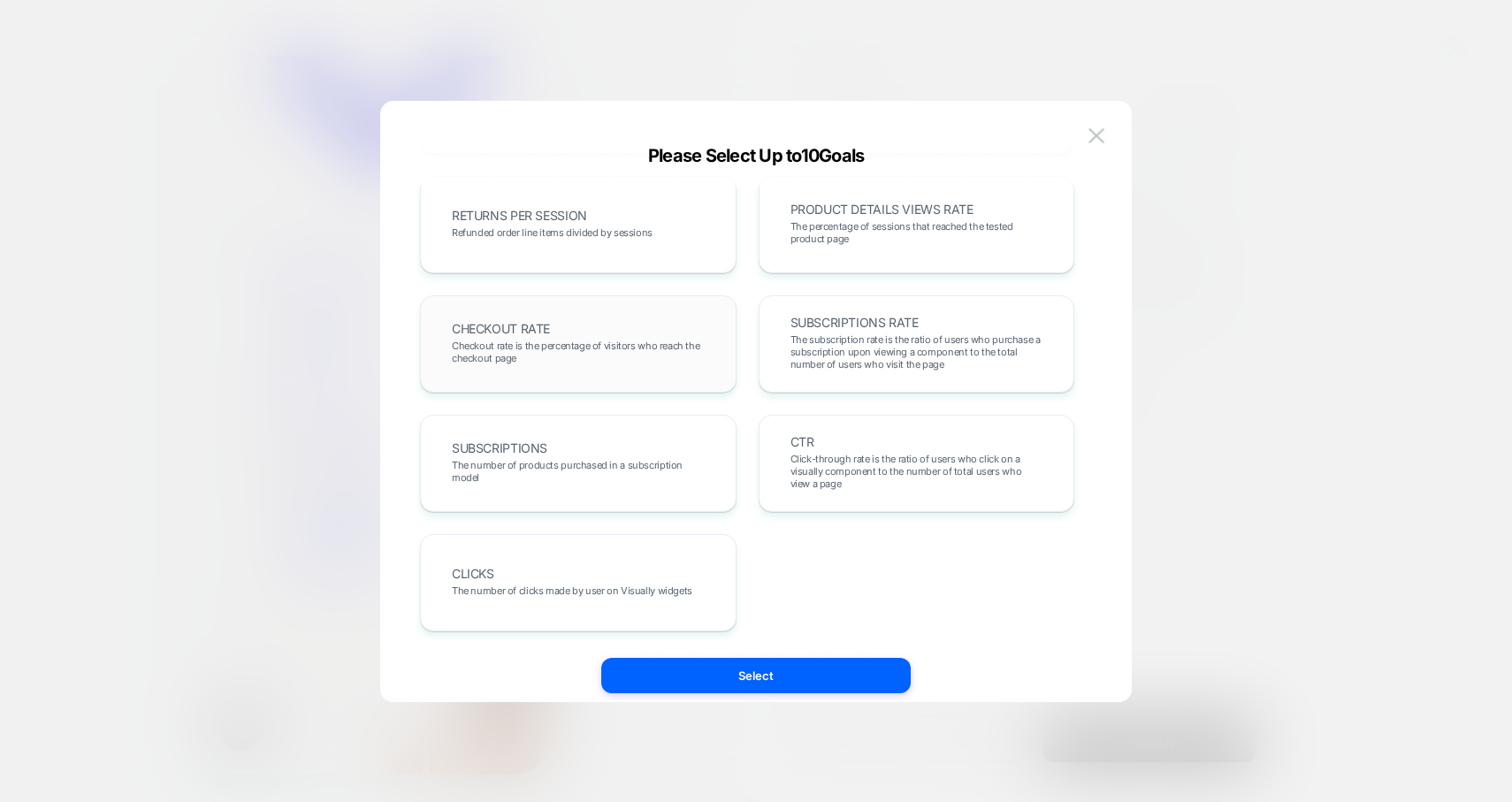
scroll to position [607, 0]
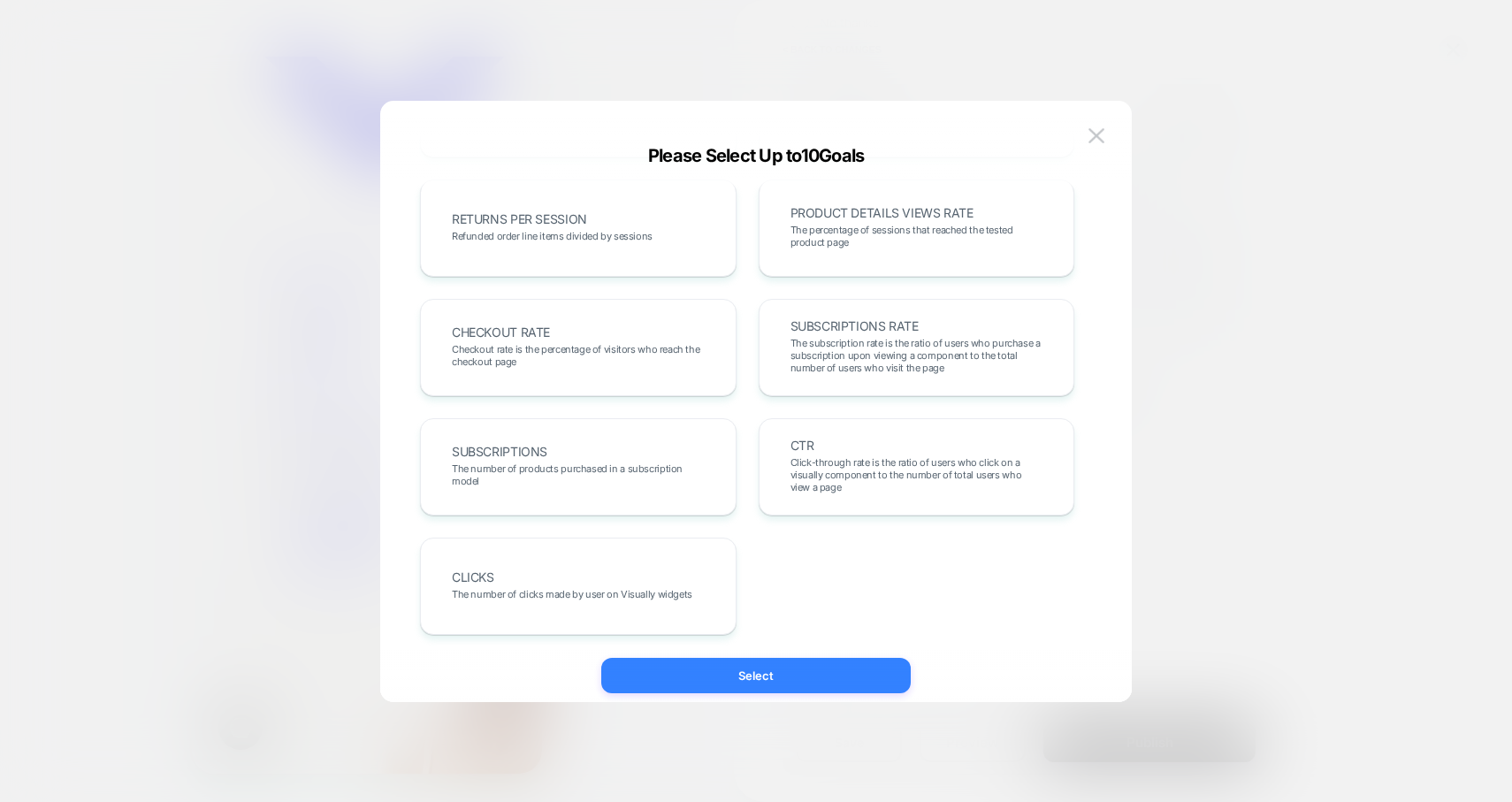
click at [760, 668] on button "Select" at bounding box center [756, 676] width 310 height 36
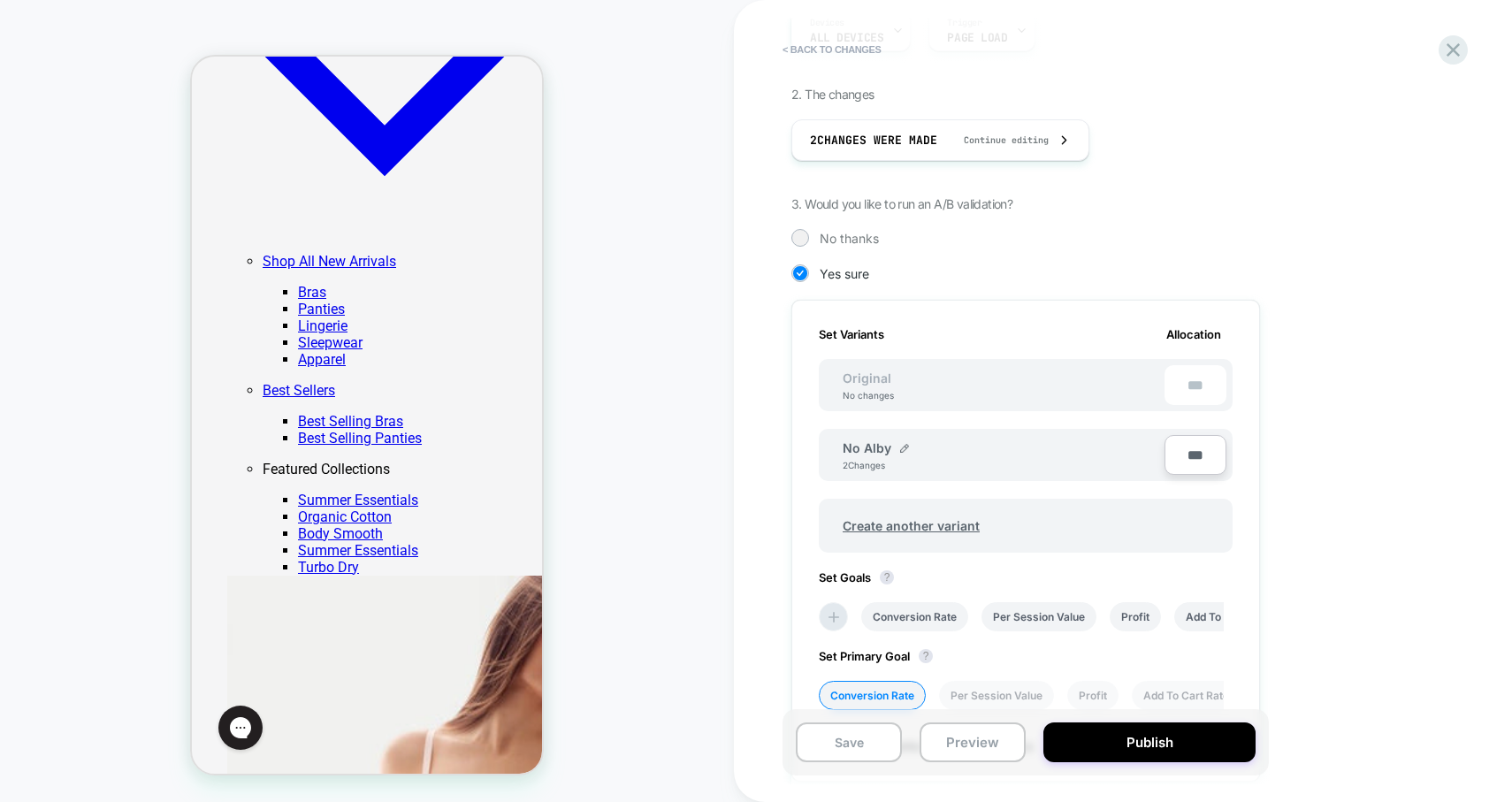
scroll to position [263, 0]
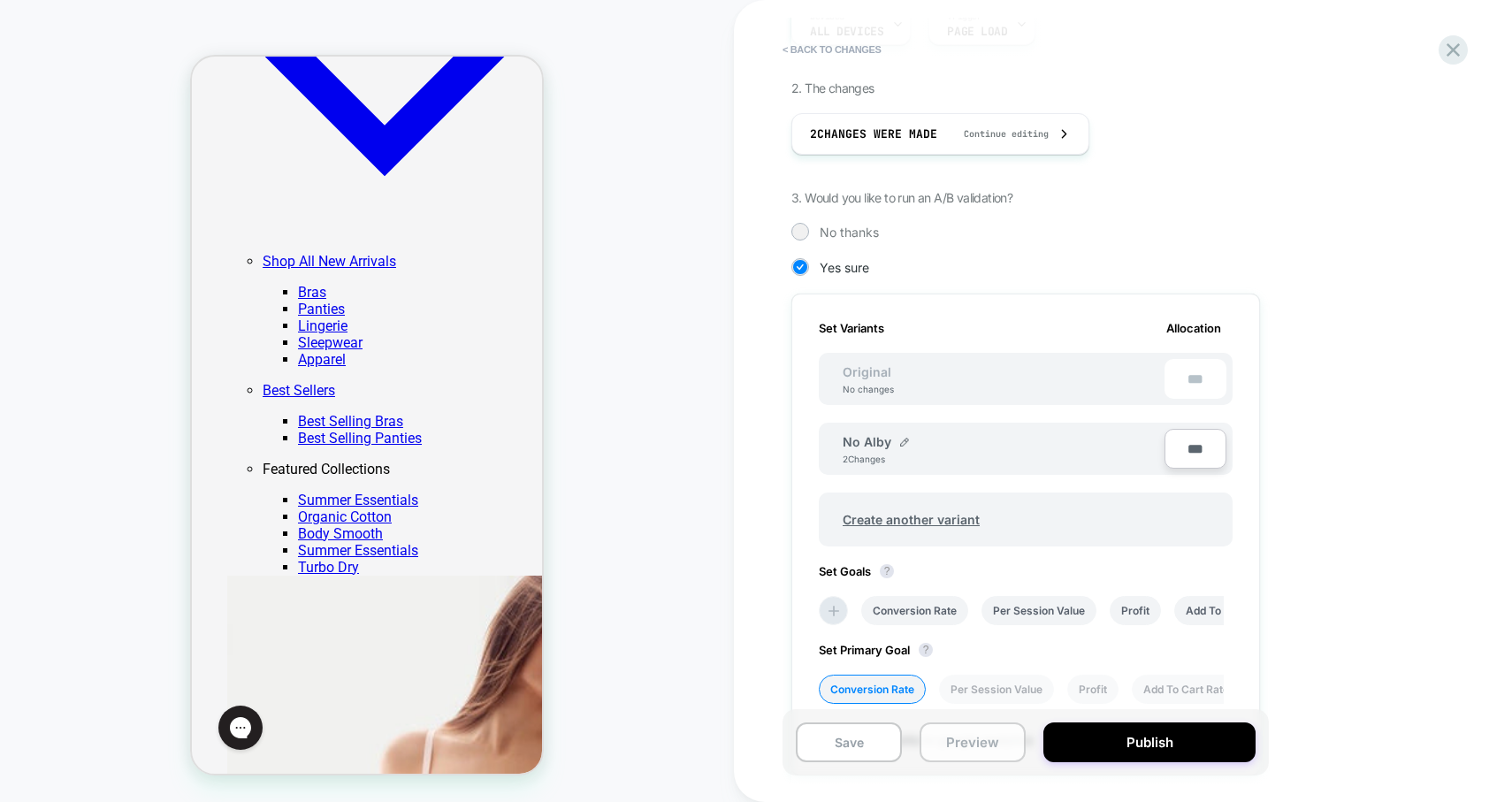
click at [964, 747] on button "Preview" at bounding box center [972, 742] width 106 height 40
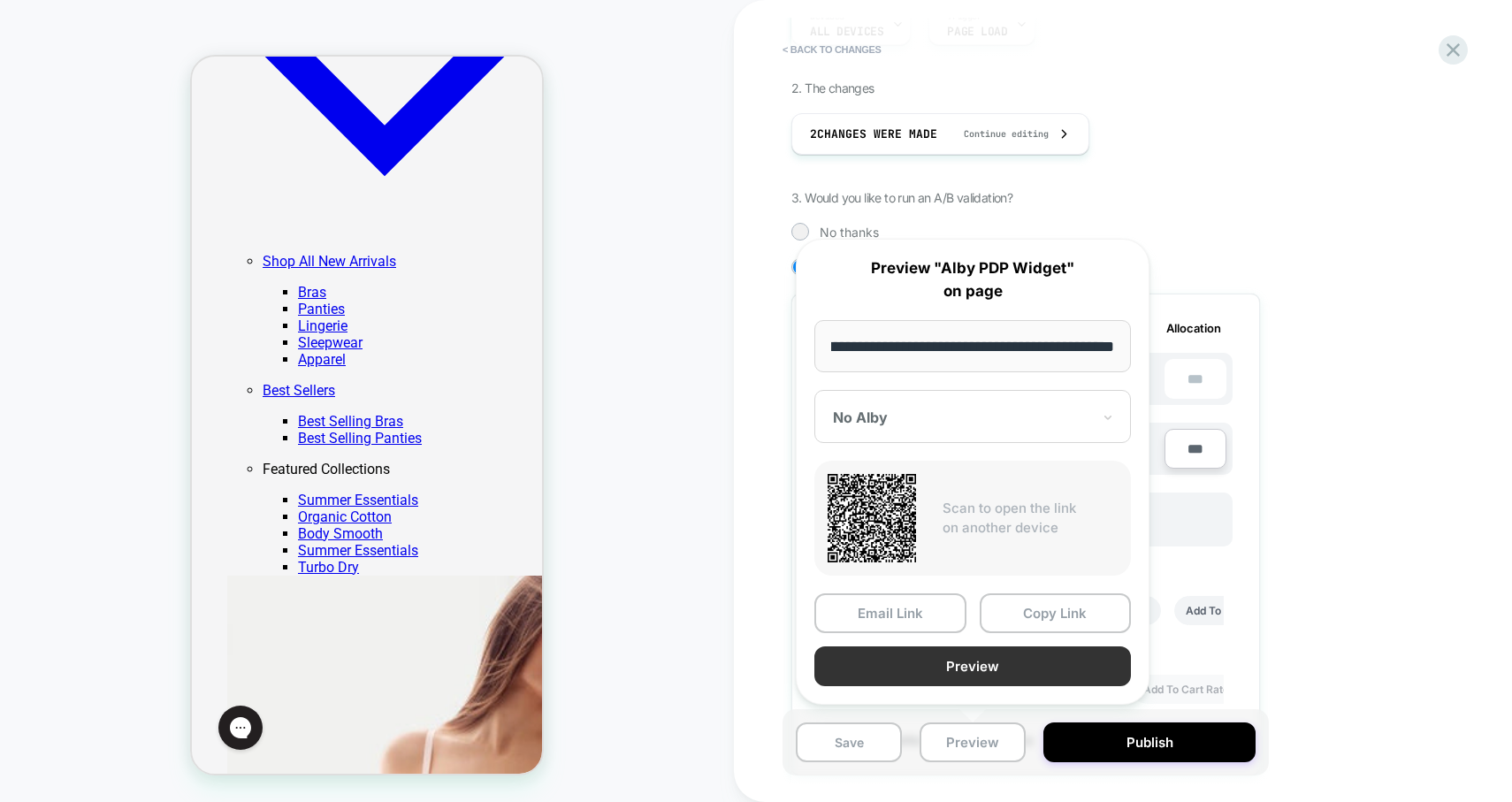
scroll to position [0, 0]
click at [937, 667] on button "Preview" at bounding box center [972, 666] width 317 height 40
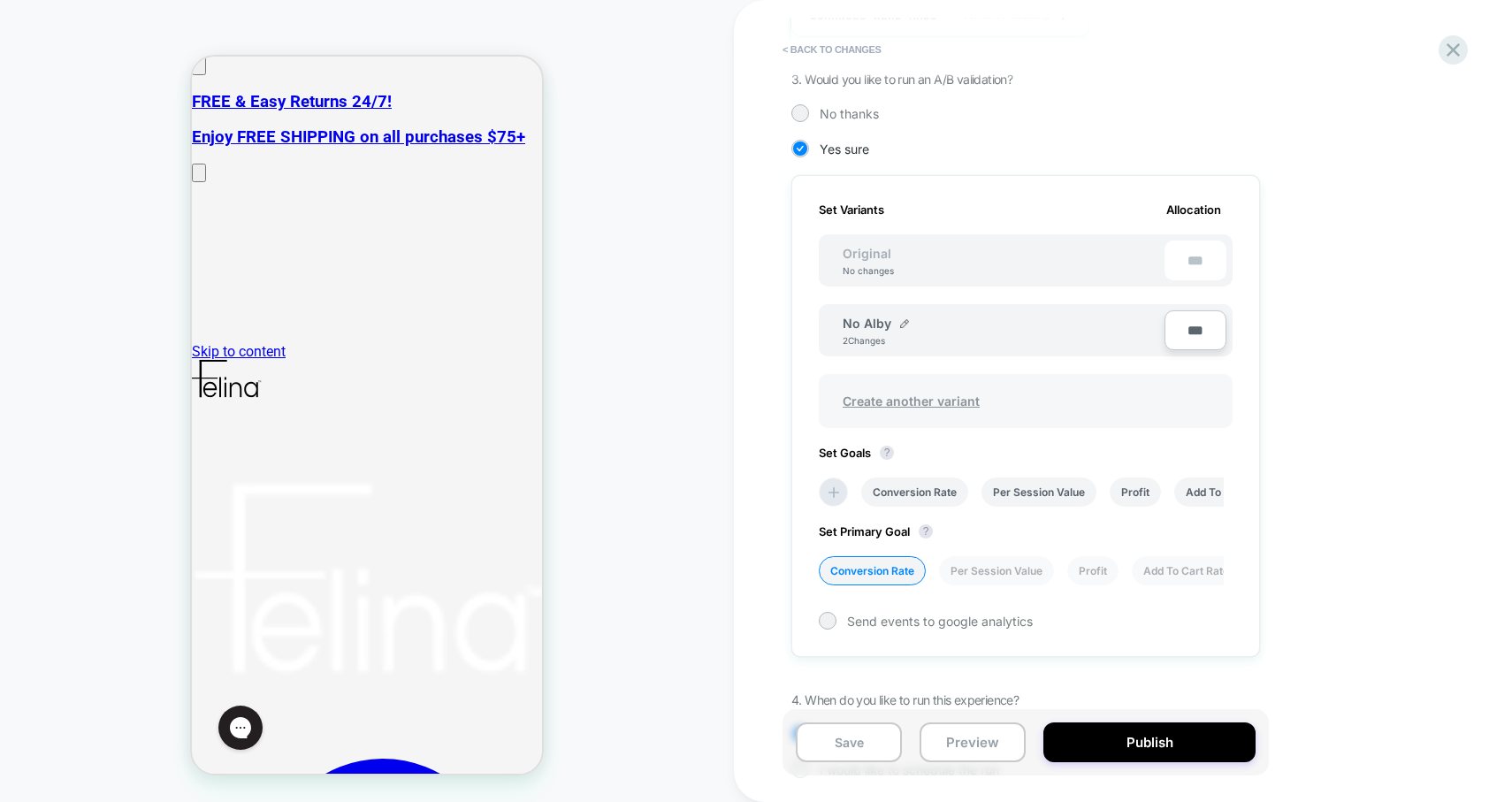
scroll to position [472, 0]
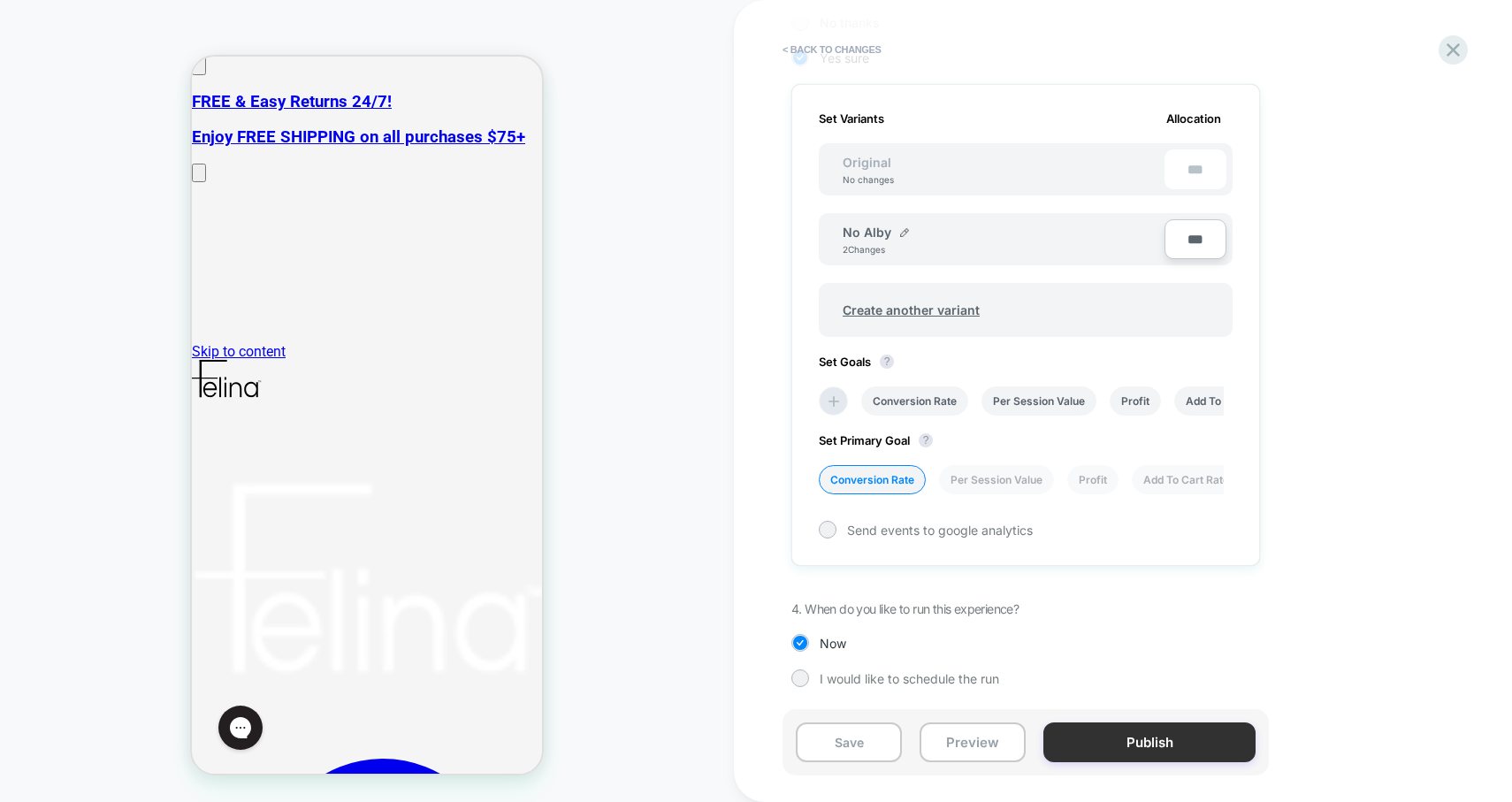
click at [1142, 735] on button "Publish" at bounding box center [1149, 742] width 212 height 40
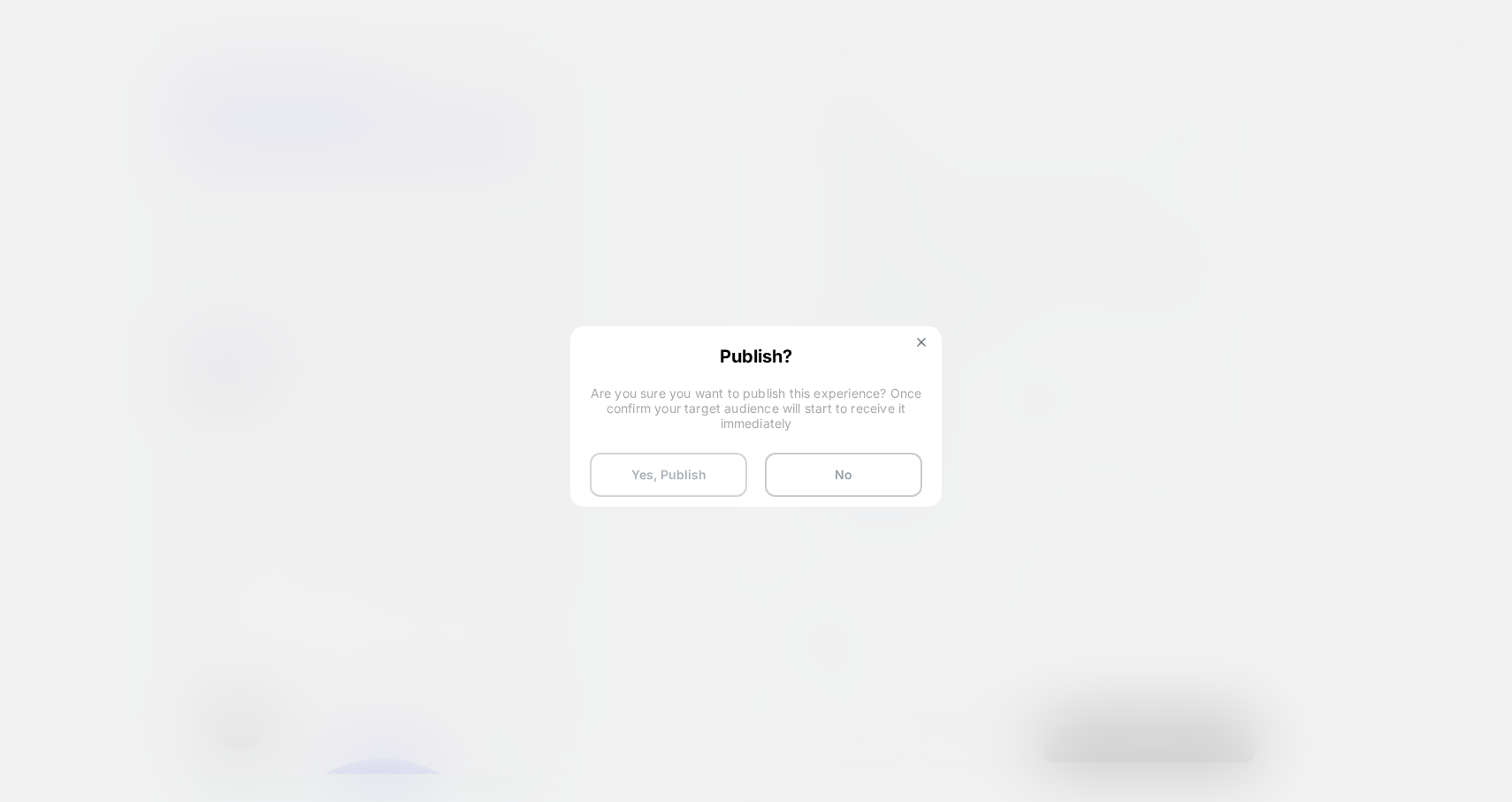
click at [679, 478] on button "Yes, Publish" at bounding box center [669, 474] width 157 height 44
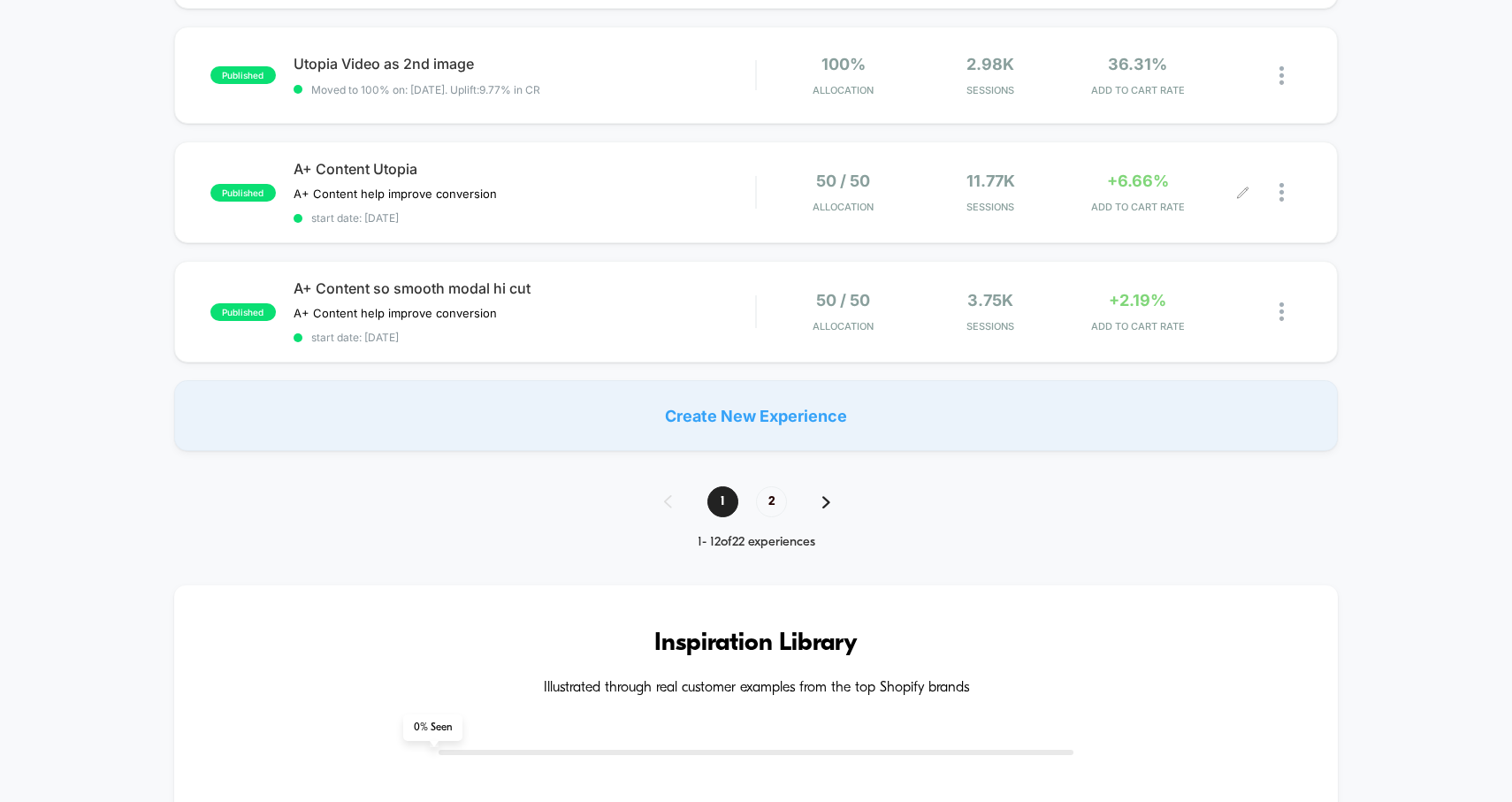
scroll to position [1259, 0]
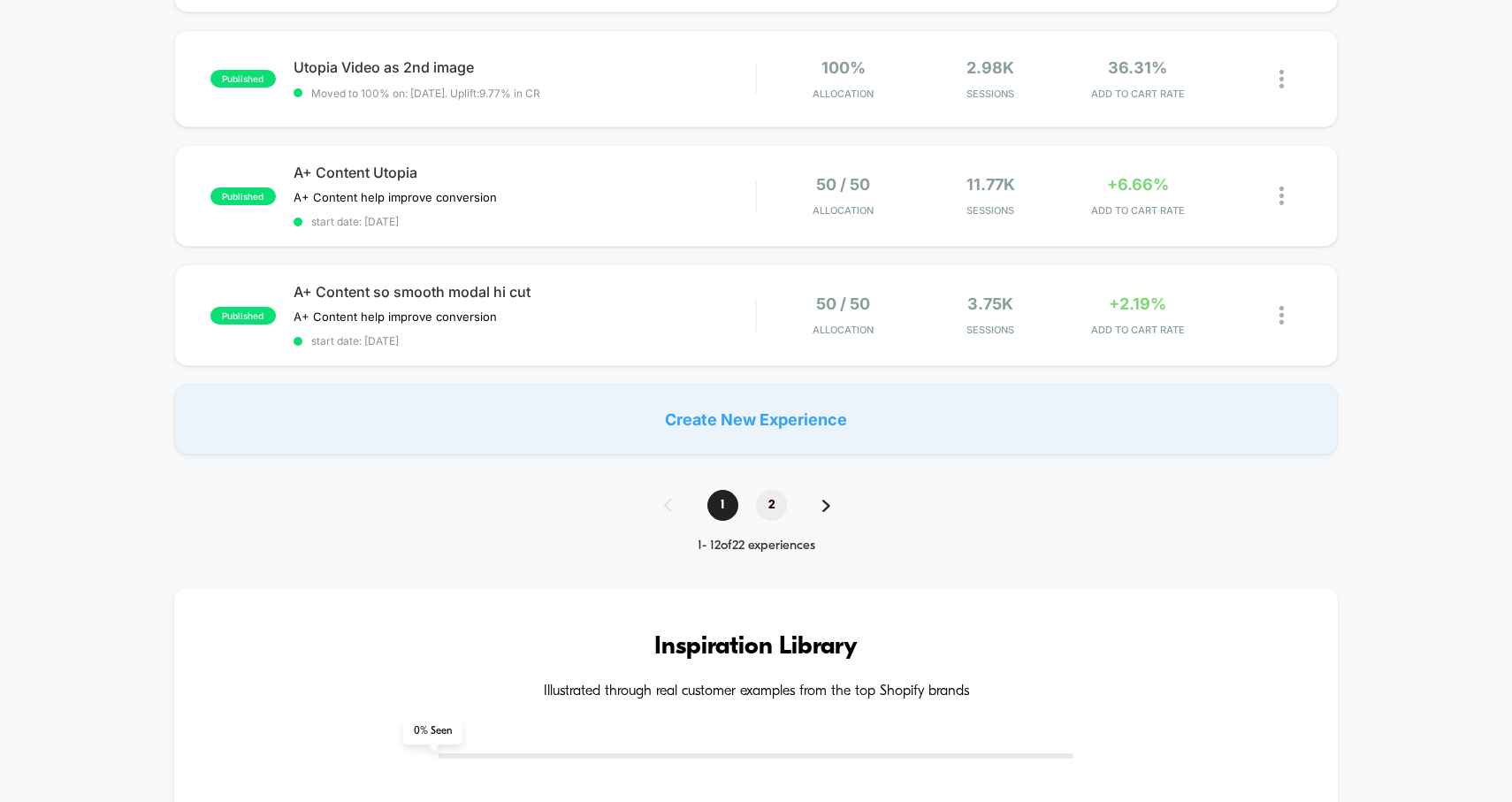
click at [771, 496] on span "2" at bounding box center [771, 505] width 31 height 31
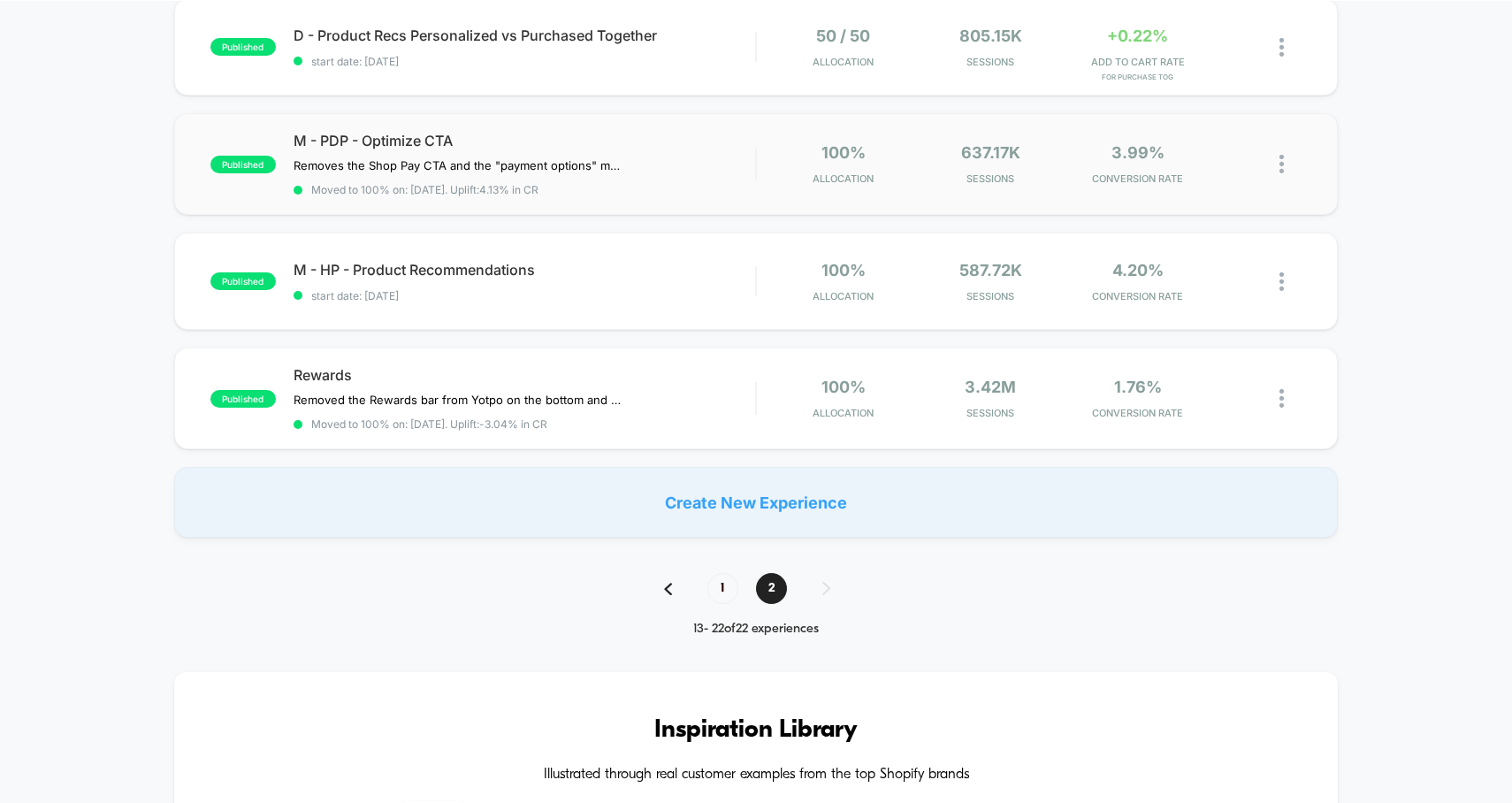
scroll to position [0, 0]
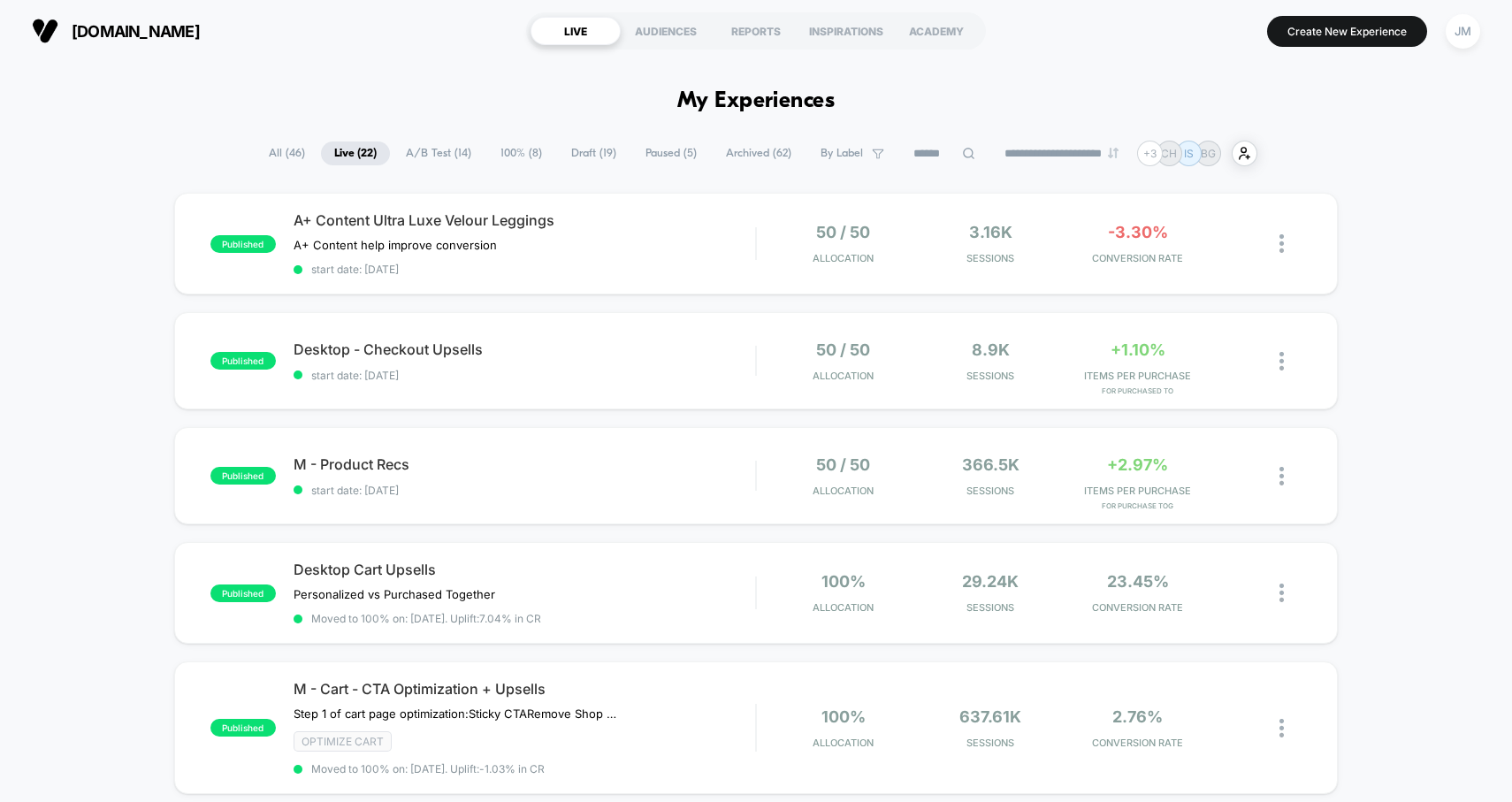
click at [266, 149] on span "All ( 46 )" at bounding box center [286, 153] width 63 height 24
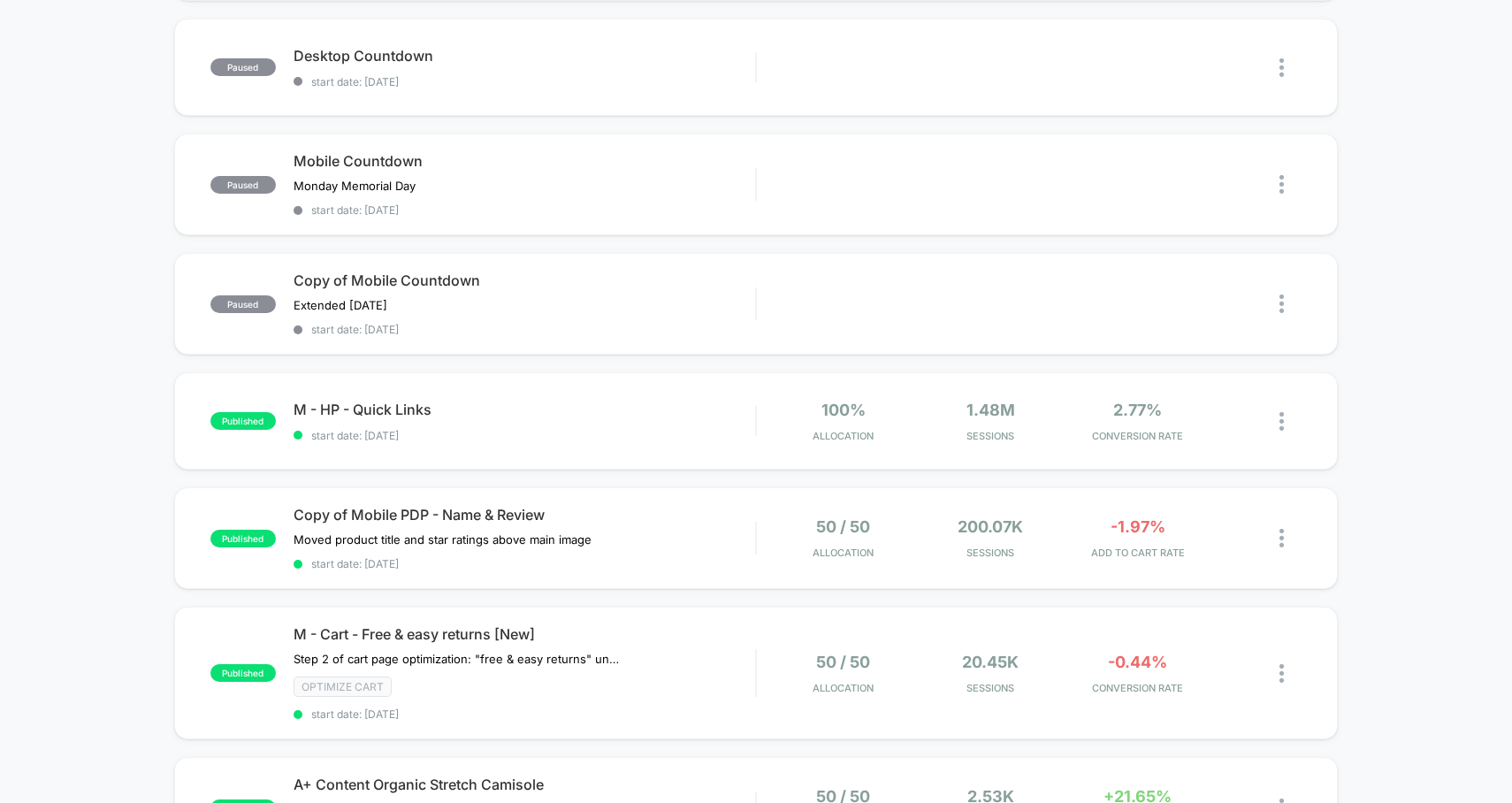
scroll to position [523, 0]
click at [708, 545] on div "Copy of Mobile PDP - Name & Review Moved product title and star ratings above m…" at bounding box center [525, 538] width 463 height 65
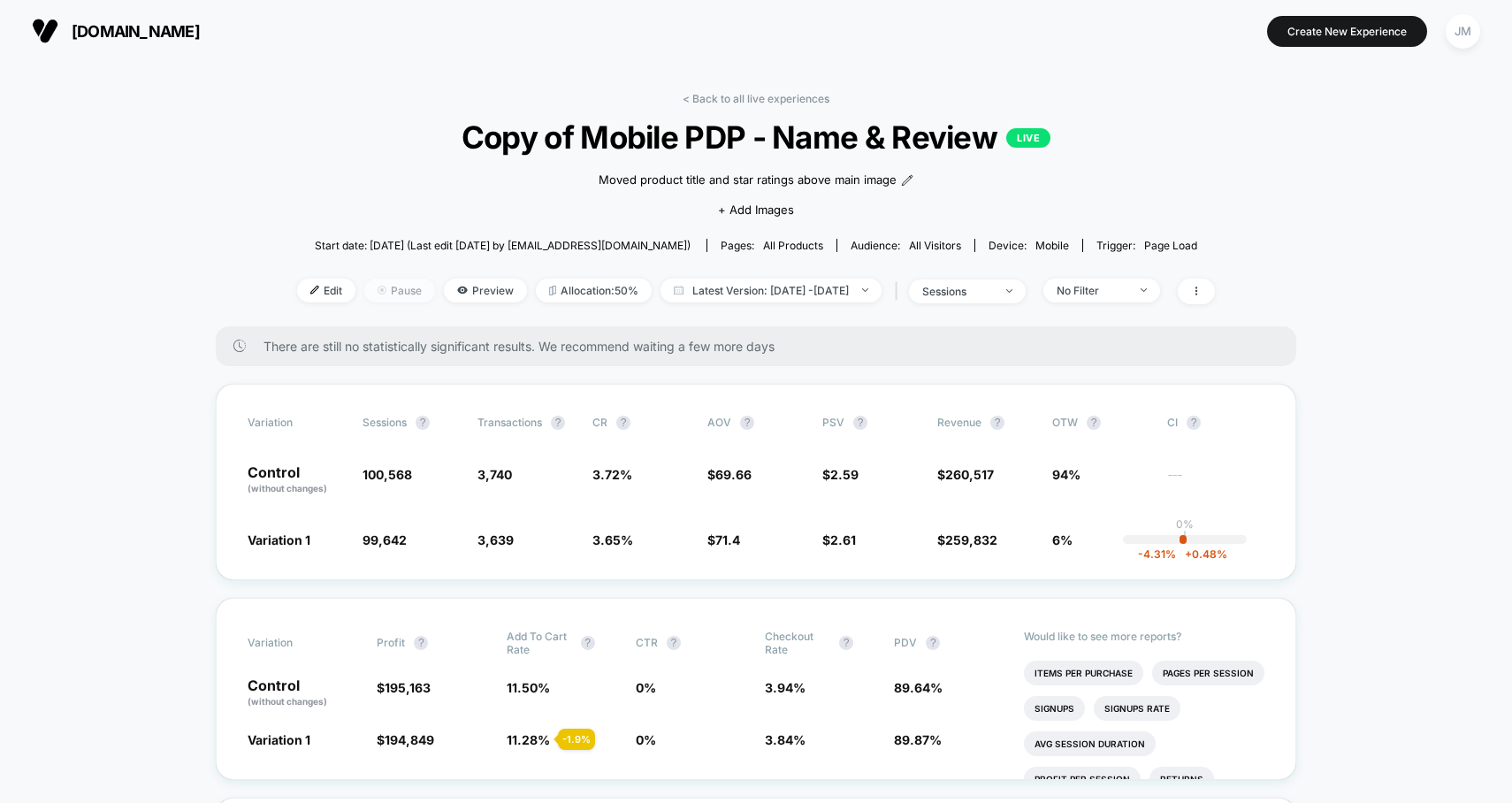
click at [373, 293] on span "Pause" at bounding box center [400, 291] width 71 height 24
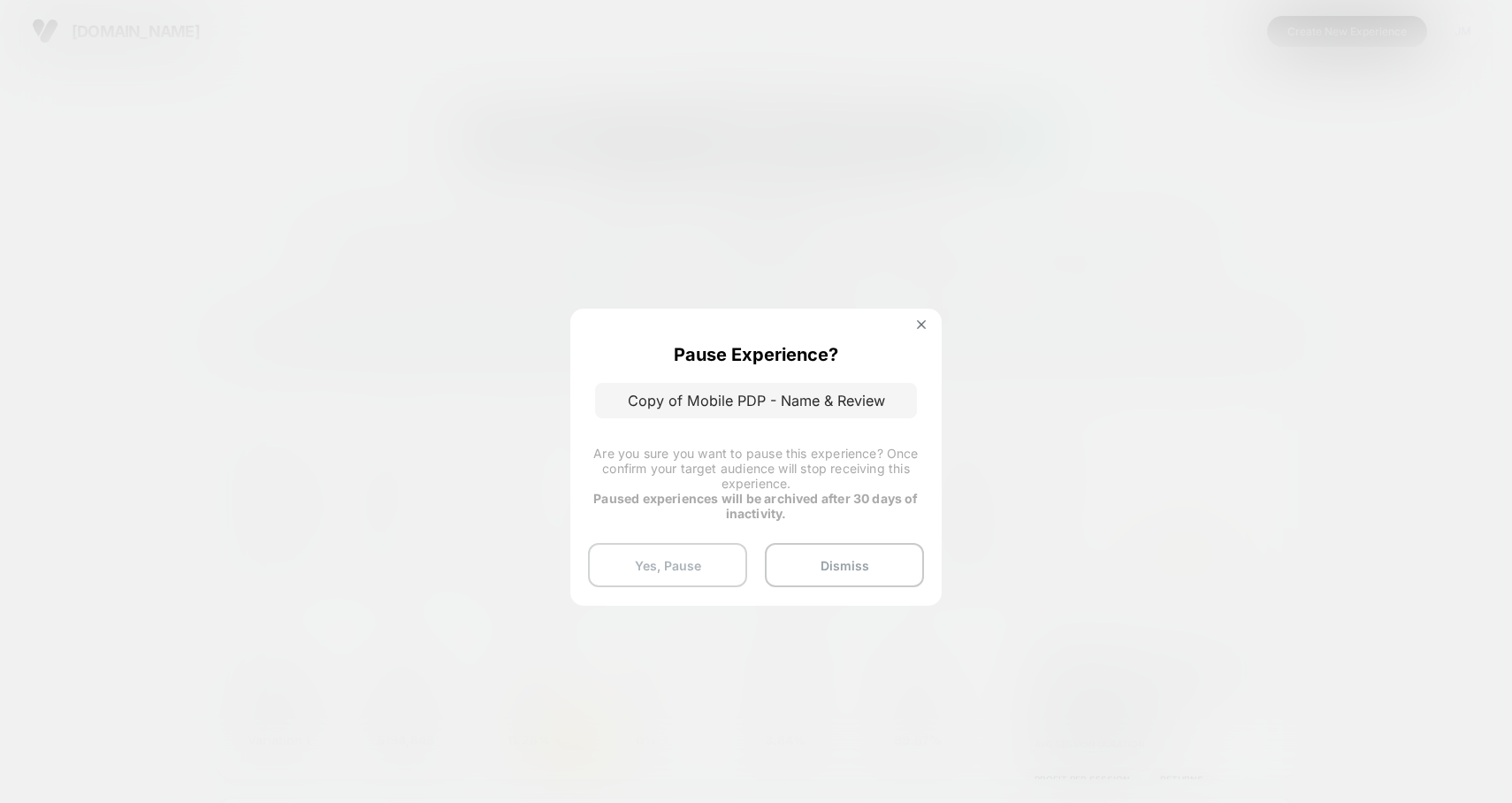
click at [716, 569] on button "Yes, Pause" at bounding box center [668, 565] width 159 height 44
